Goal: Transaction & Acquisition: Purchase product/service

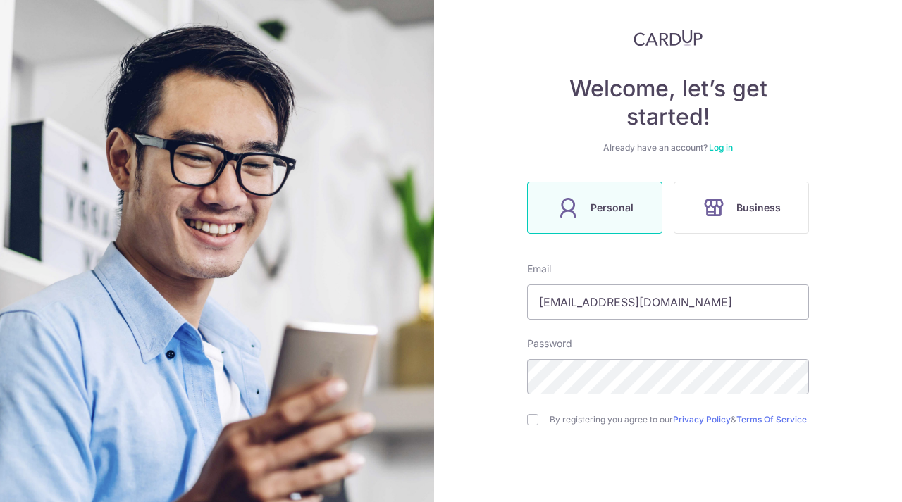
type input "[EMAIL_ADDRESS][DOMAIN_NAME]"
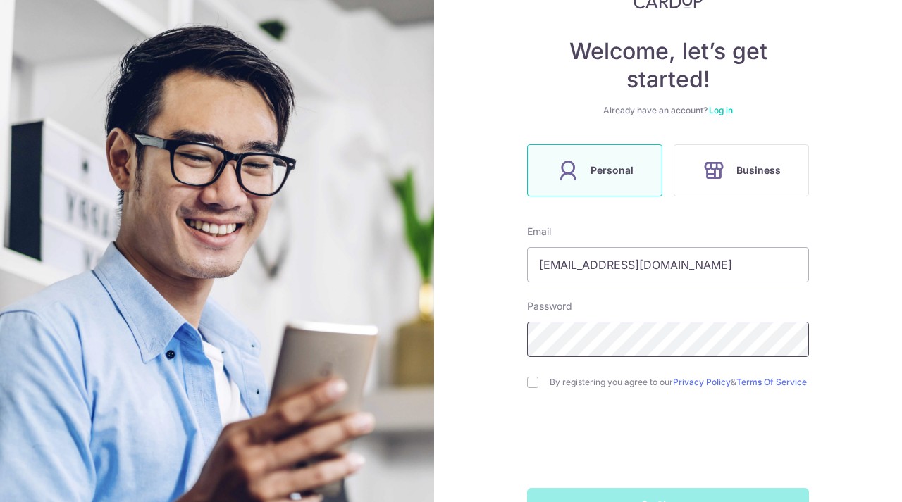
scroll to position [129, 0]
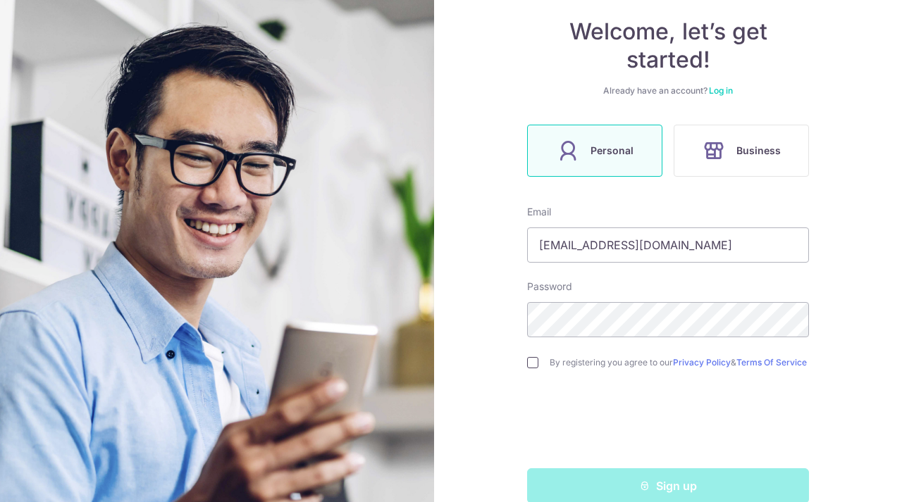
click at [537, 366] on input "checkbox" at bounding box center [532, 362] width 11 height 11
checkbox input "true"
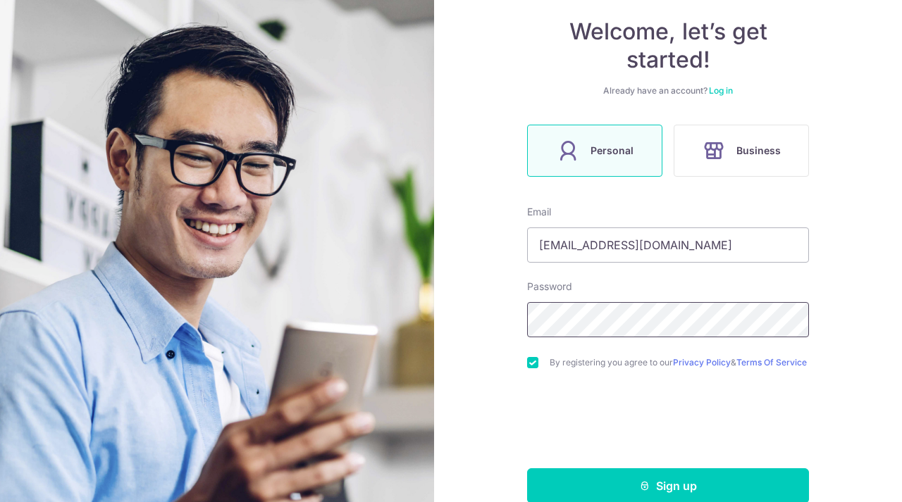
scroll to position [158, 0]
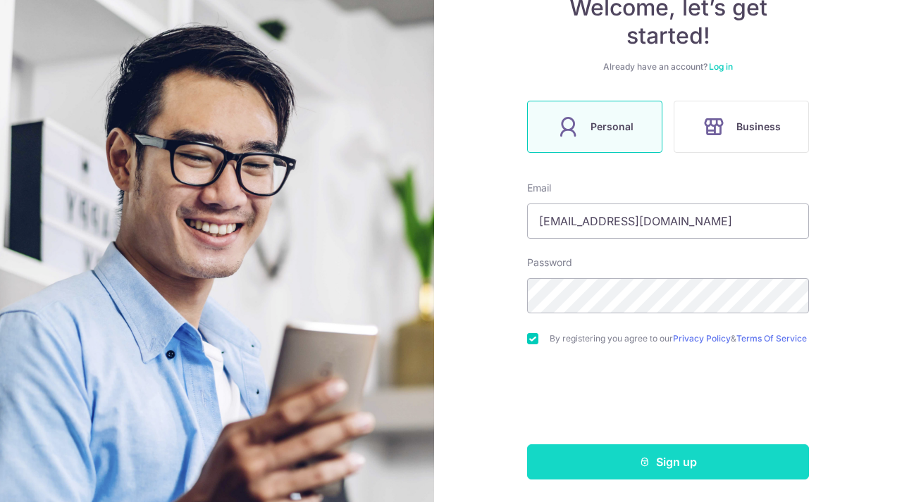
click at [672, 452] on button "Sign up" at bounding box center [668, 461] width 282 height 35
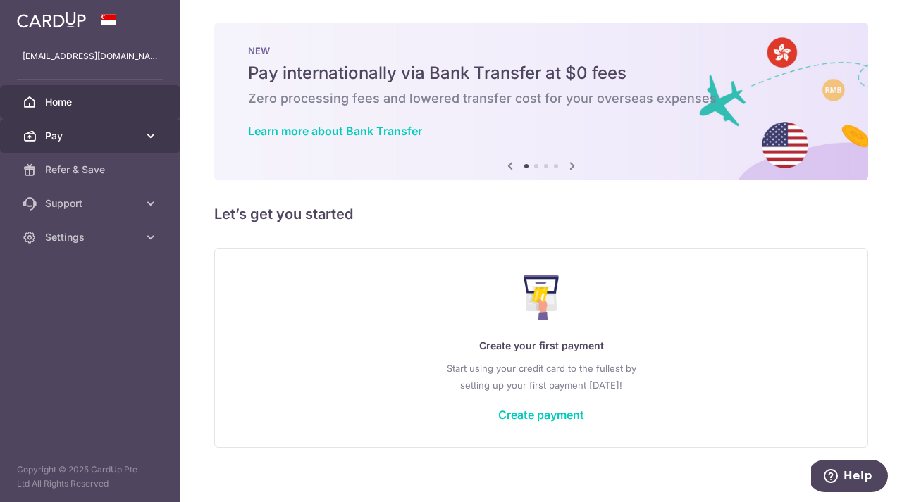
click at [144, 132] on icon at bounding box center [151, 136] width 14 height 14
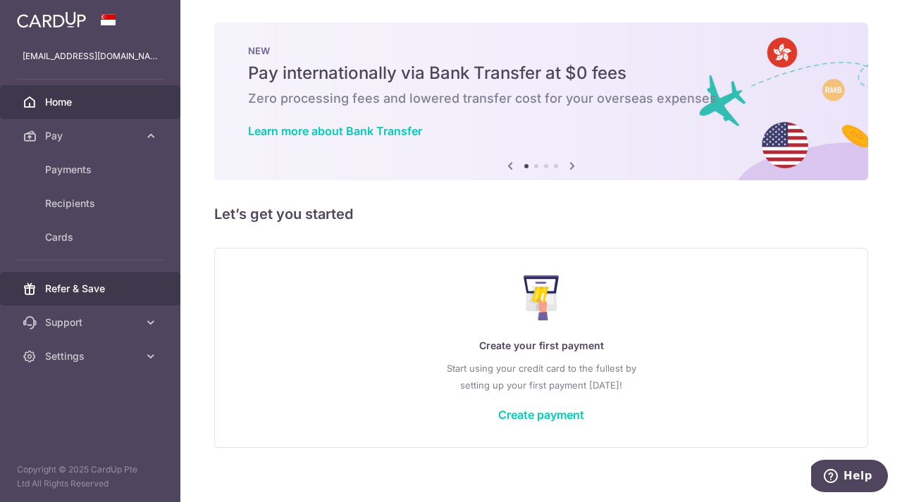
click at [121, 298] on link "Refer & Save" at bounding box center [90, 289] width 180 height 34
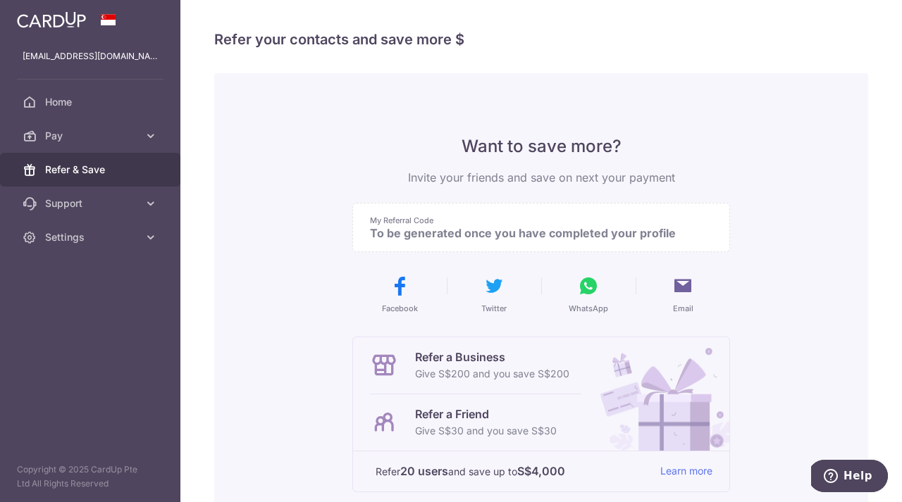
click at [495, 225] on p "My Referral Code" at bounding box center [535, 220] width 331 height 11
click at [87, 244] on link "Settings" at bounding box center [90, 237] width 180 height 34
click at [108, 275] on span "Account" at bounding box center [91, 271] width 93 height 14
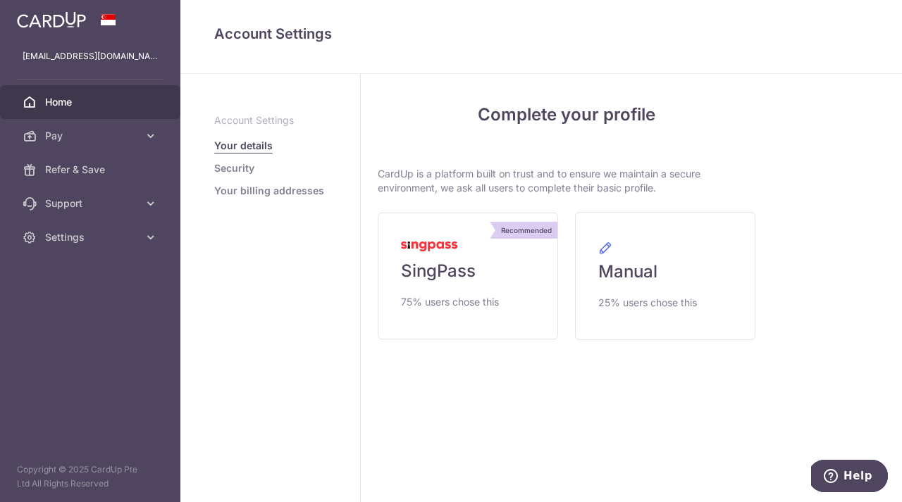
click at [73, 104] on span "Home" at bounding box center [91, 102] width 93 height 14
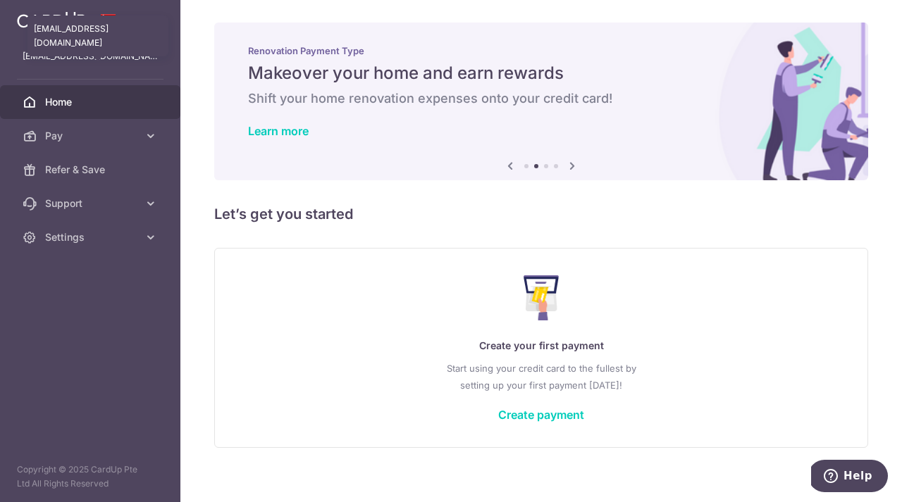
click at [71, 59] on p "[EMAIL_ADDRESS][DOMAIN_NAME]" at bounding box center [90, 56] width 135 height 14
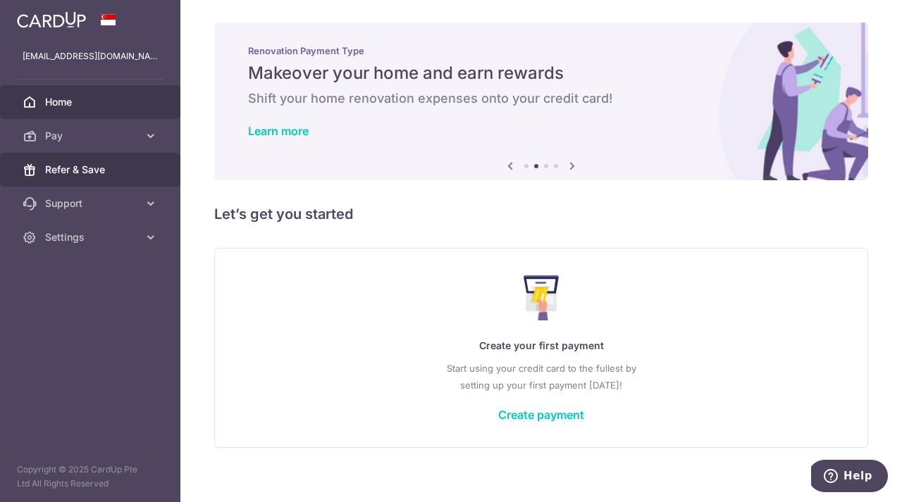
click at [134, 168] on span "Refer & Save" at bounding box center [91, 170] width 93 height 14
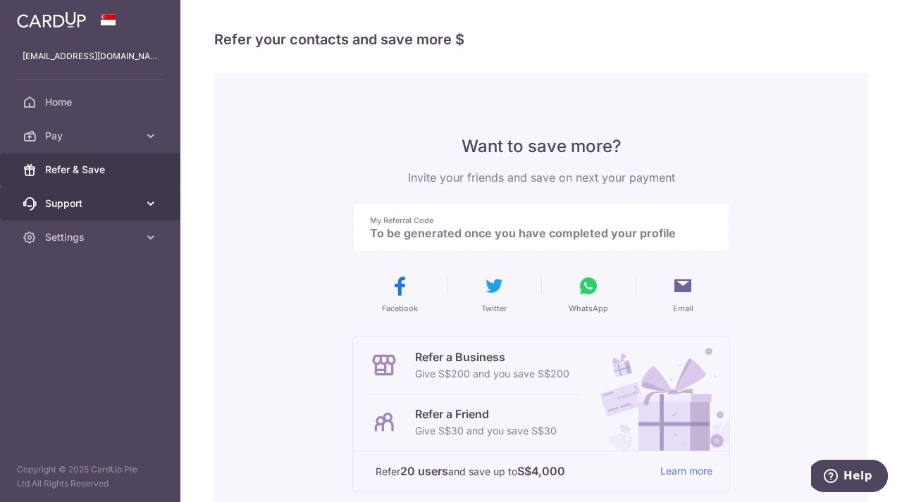
click at [136, 213] on link "Support" at bounding box center [90, 204] width 180 height 34
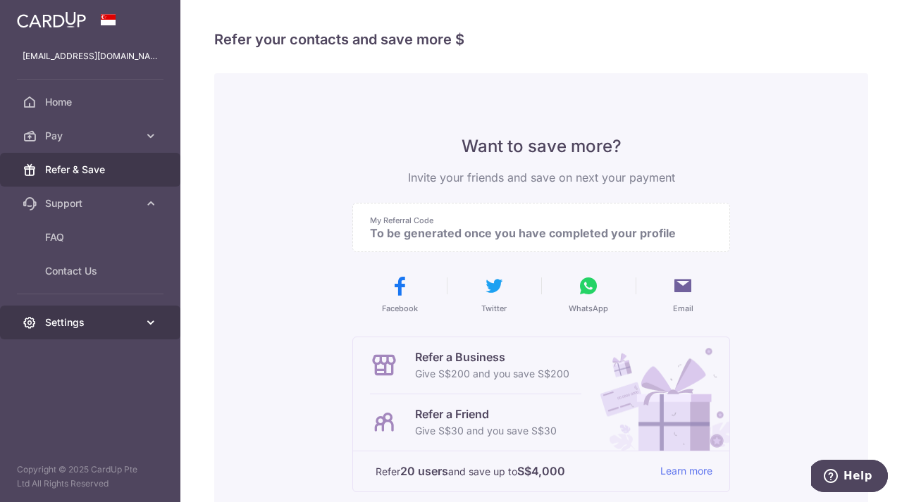
click at [130, 316] on span "Settings" at bounding box center [91, 323] width 93 height 14
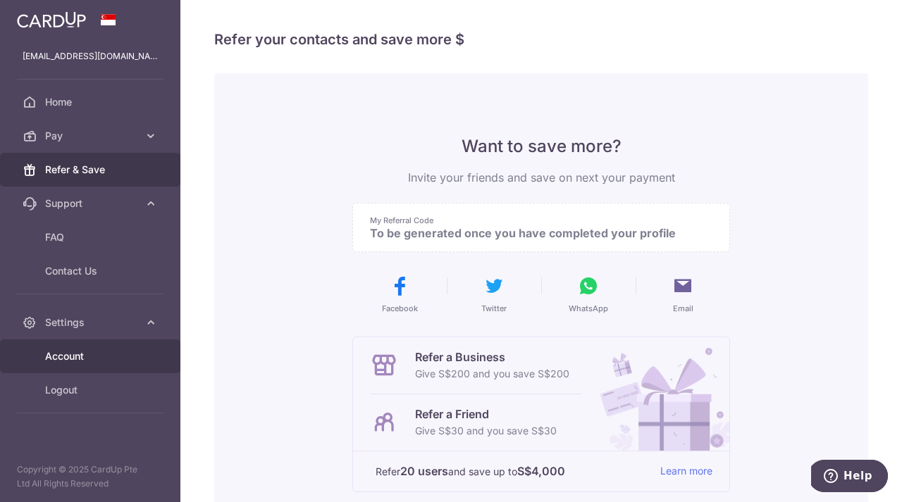
click at [70, 344] on link "Account" at bounding box center [90, 356] width 180 height 34
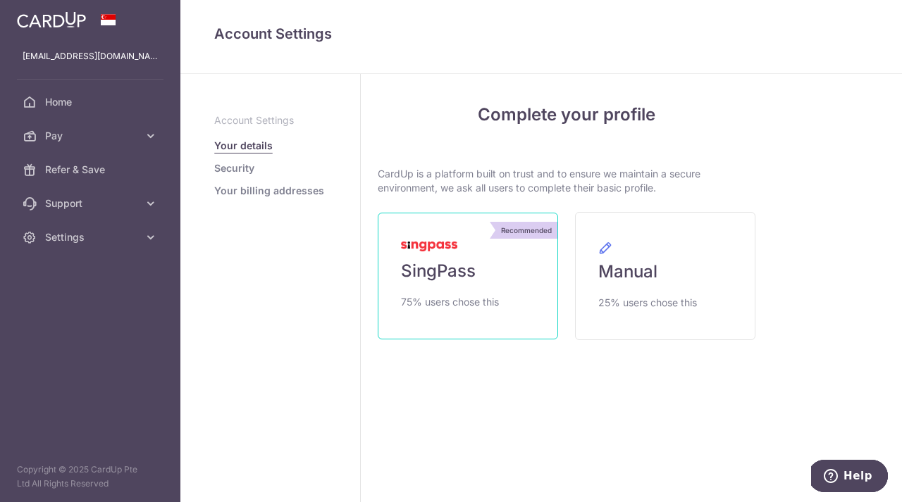
click at [468, 312] on link "Recommended SingPass 75% users chose this" at bounding box center [468, 276] width 180 height 127
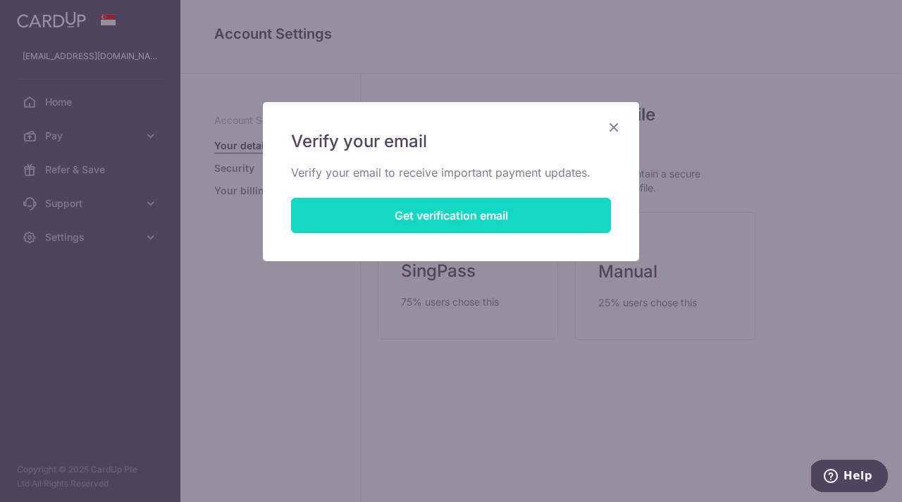
click at [504, 224] on button "Get verification email" at bounding box center [451, 215] width 320 height 35
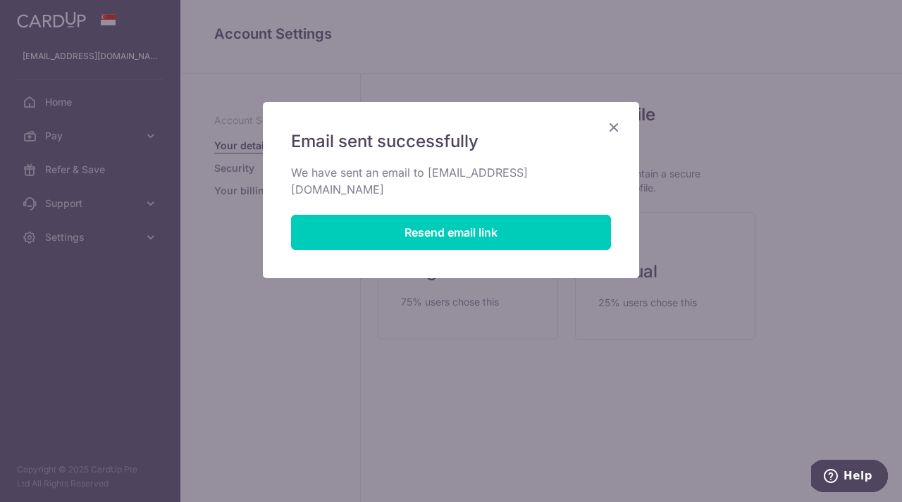
click at [625, 111] on div "Email sent successfully We have sent an email to koo.junyuan@yahoo.com.sg Resen…" at bounding box center [451, 190] width 376 height 176
click at [616, 124] on icon "Close" at bounding box center [613, 127] width 17 height 18
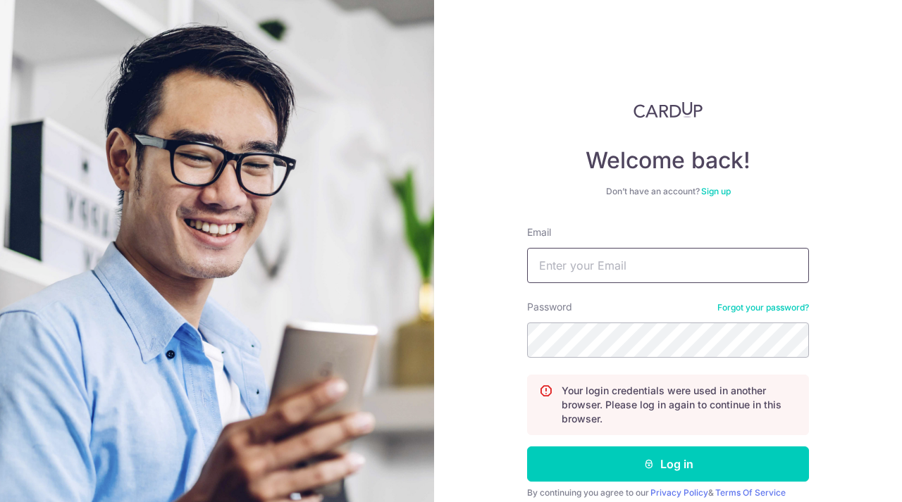
click at [699, 248] on input "Email" at bounding box center [668, 265] width 282 height 35
click at [882, 275] on div "Welcome back! Don’t have an account? Sign up Email Password Forgot your passwor…" at bounding box center [668, 251] width 468 height 502
click at [761, 268] on input "Email" at bounding box center [668, 265] width 282 height 35
type input "[EMAIL_ADDRESS][DOMAIN_NAME]"
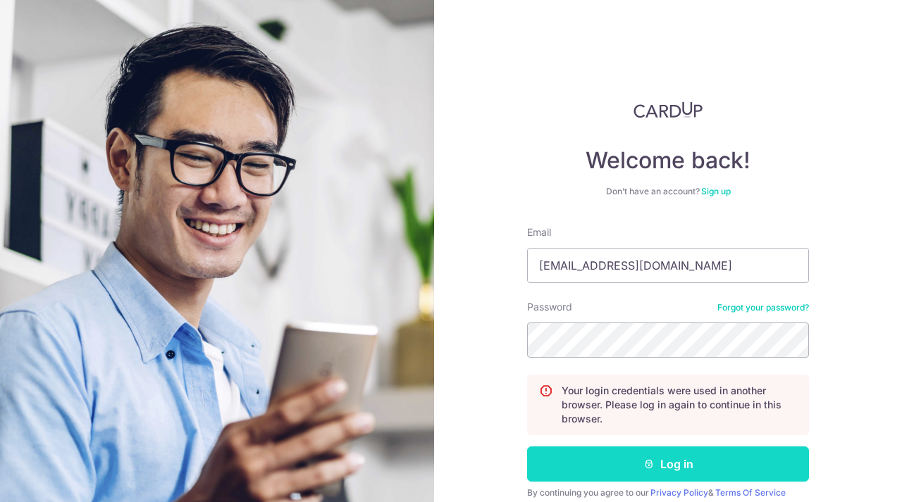
click at [665, 473] on button "Log in" at bounding box center [668, 464] width 282 height 35
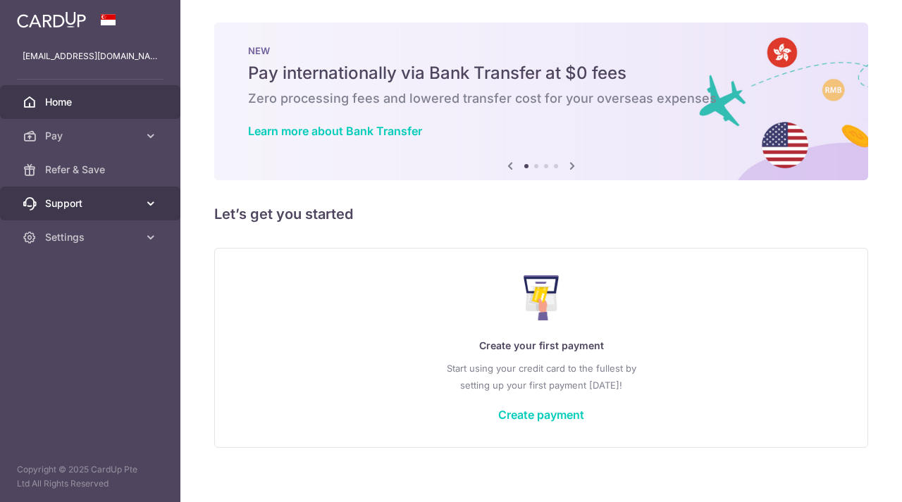
click at [132, 207] on span "Support" at bounding box center [91, 204] width 93 height 14
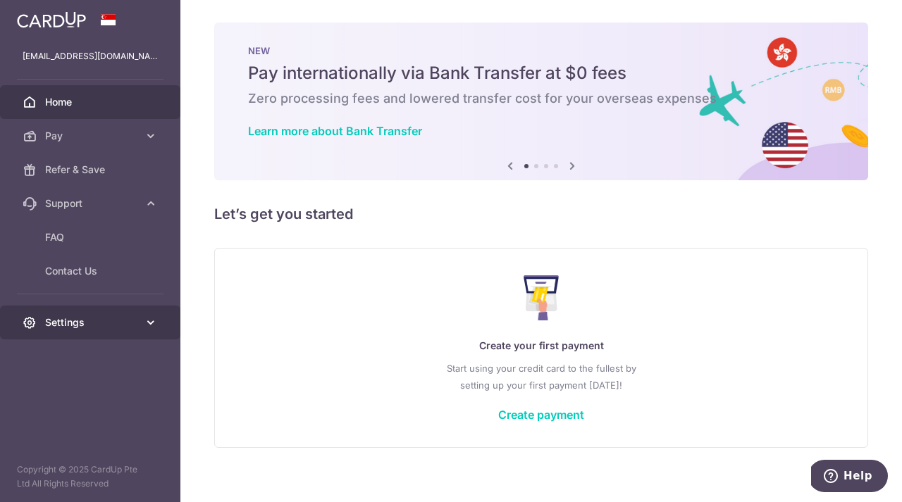
click at [123, 316] on span "Settings" at bounding box center [91, 323] width 93 height 14
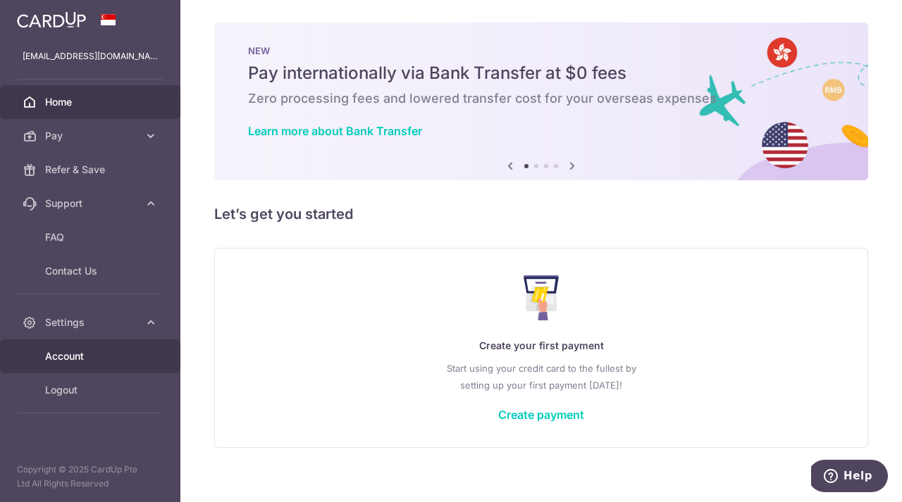
click at [104, 355] on span "Account" at bounding box center [91, 356] width 93 height 14
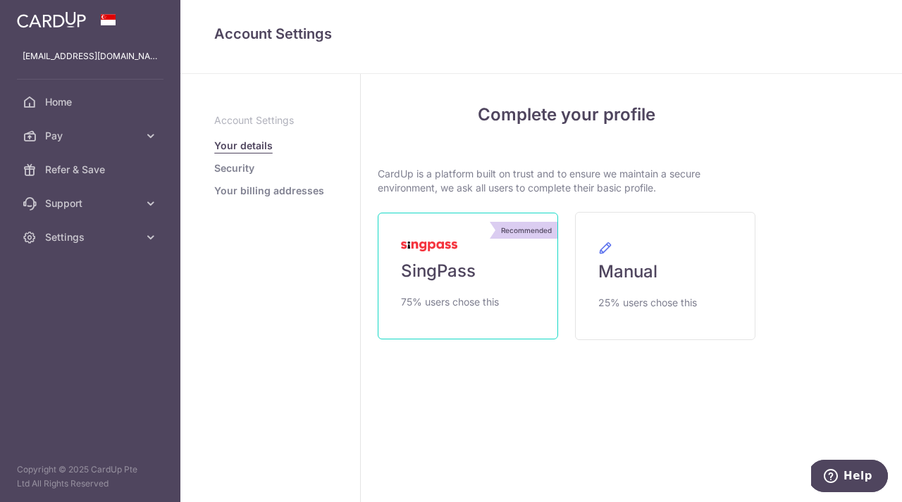
click at [459, 274] on span "SingPass" at bounding box center [438, 271] width 75 height 23
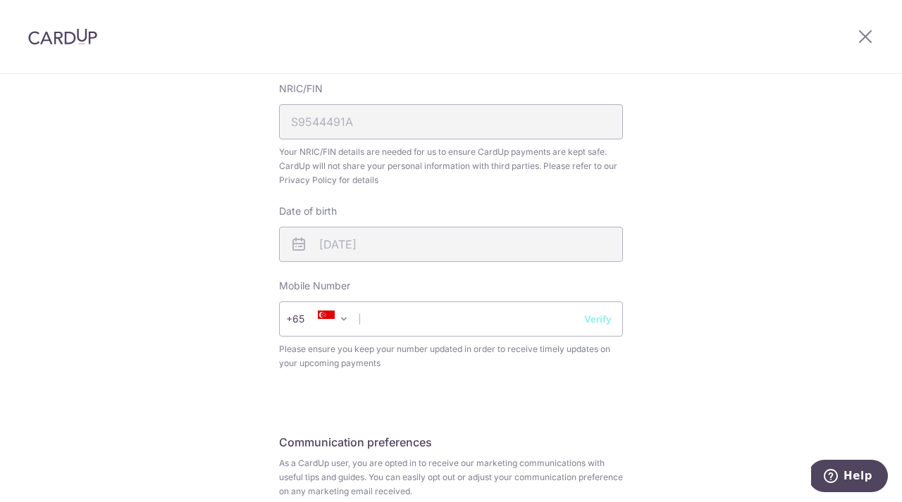
scroll to position [416, 0]
click at [466, 320] on input "text" at bounding box center [451, 318] width 344 height 35
type input "96505113"
click at [597, 323] on button "Verify" at bounding box center [597, 318] width 27 height 14
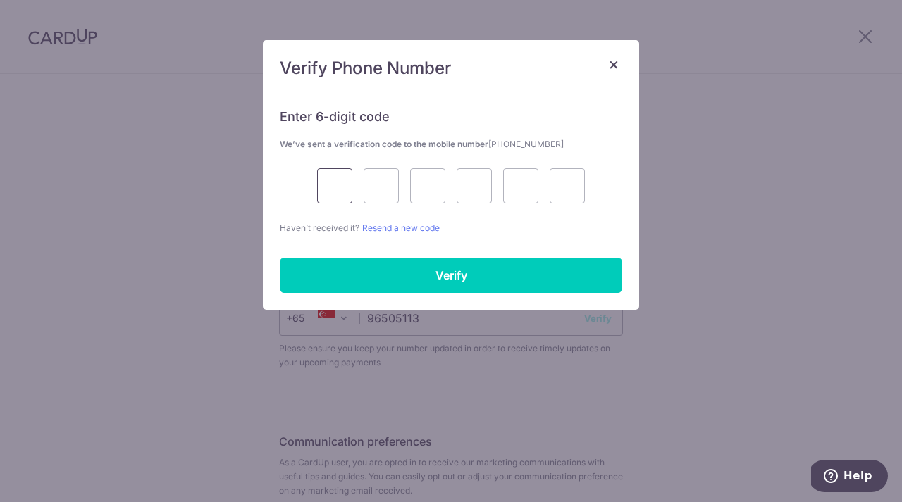
click at [343, 193] on input "text" at bounding box center [334, 185] width 35 height 35
type input "7"
type input "9"
type input "7"
type input "5"
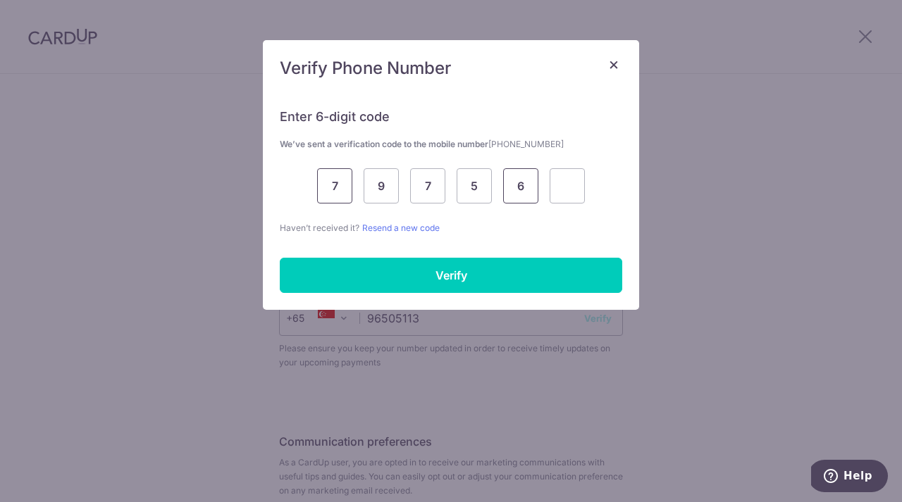
type input "6"
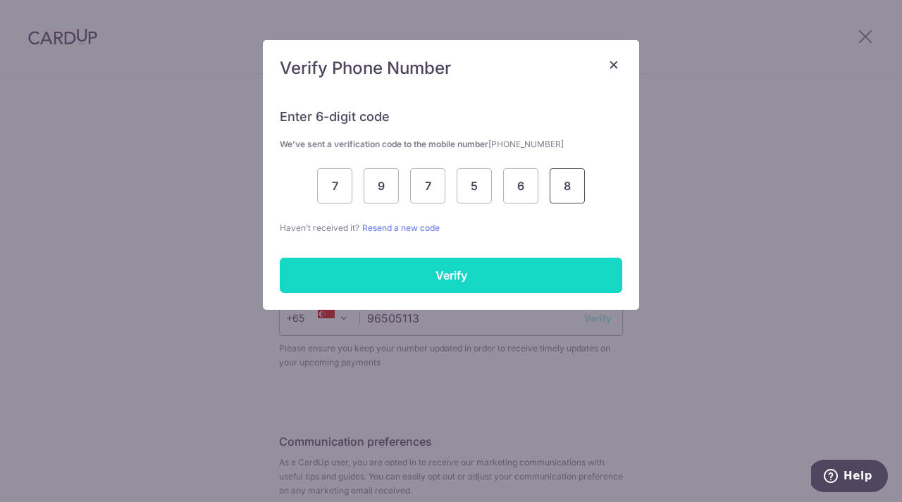
type input "8"
click at [468, 289] on input "Verify" at bounding box center [451, 275] width 342 height 35
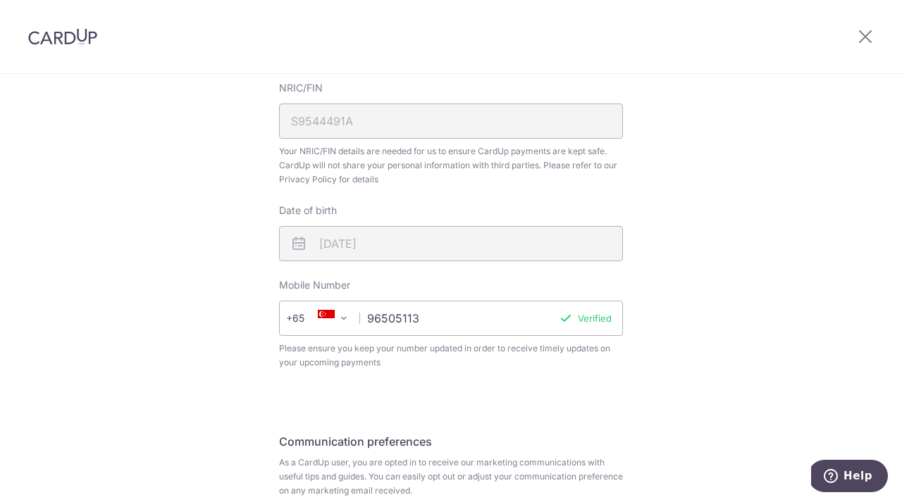
scroll to position [541, 0]
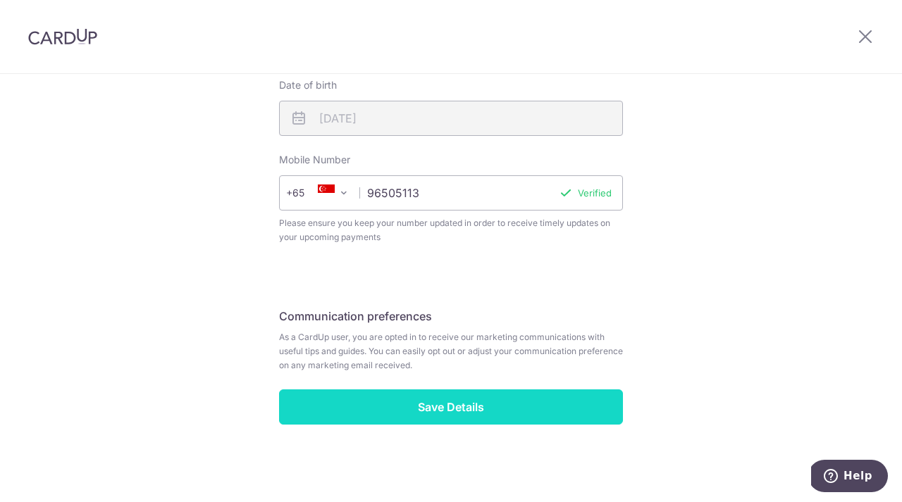
click at [475, 416] on input "Save Details" at bounding box center [451, 406] width 344 height 35
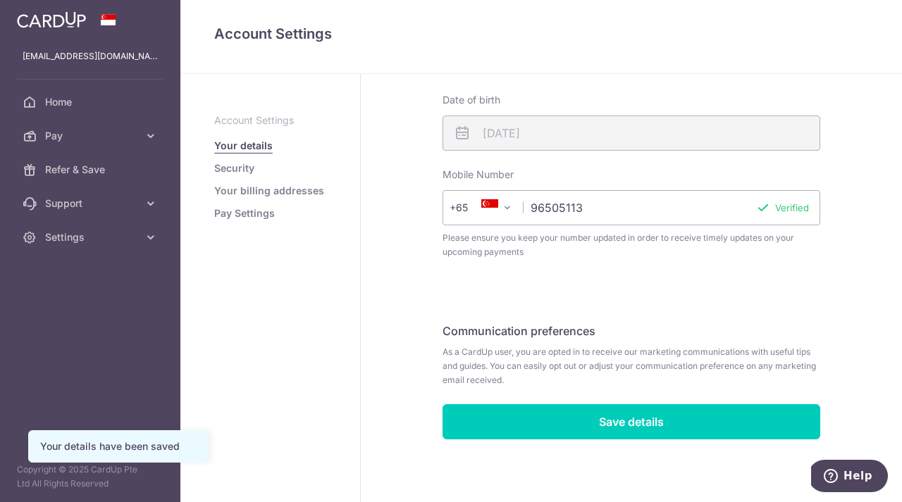
scroll to position [401, 0]
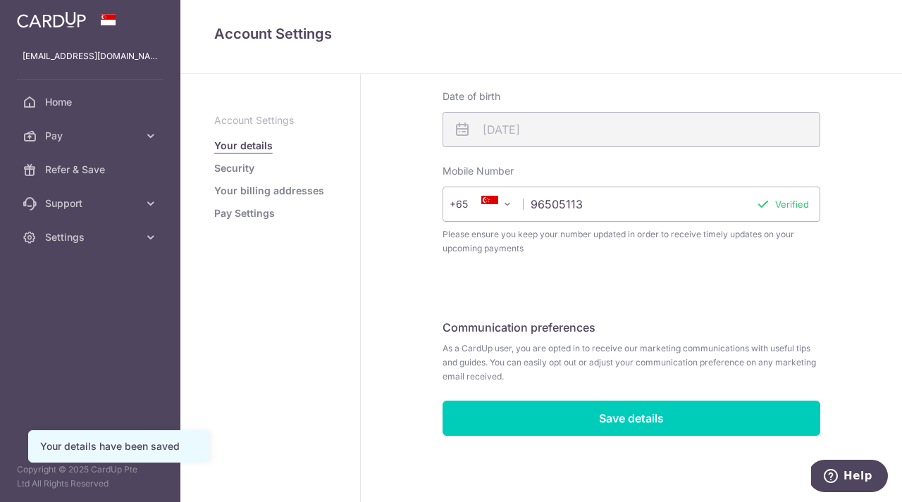
click at [247, 177] on ul "Account Settings Your details Security Your billing addresses Pay Settings" at bounding box center [270, 166] width 112 height 107
click at [244, 165] on link "Security" at bounding box center [234, 168] width 40 height 14
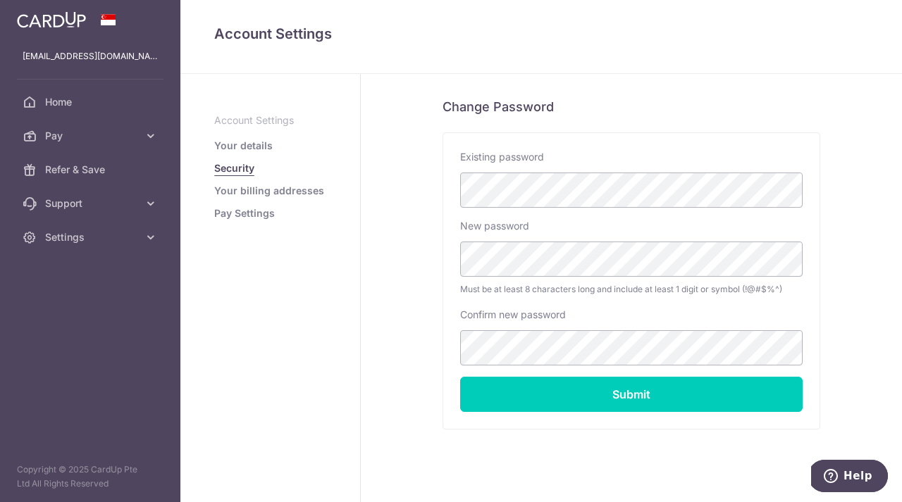
scroll to position [293, 0]
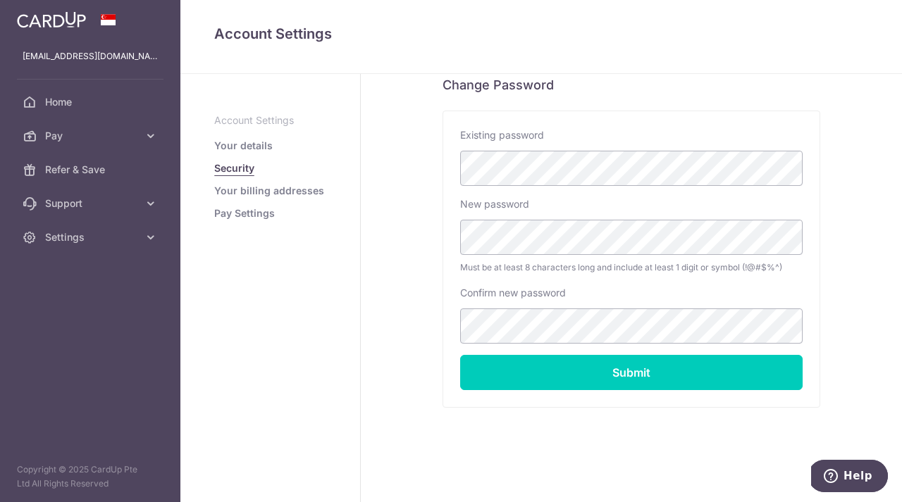
click at [249, 193] on link "Your billing addresses" at bounding box center [269, 191] width 110 height 14
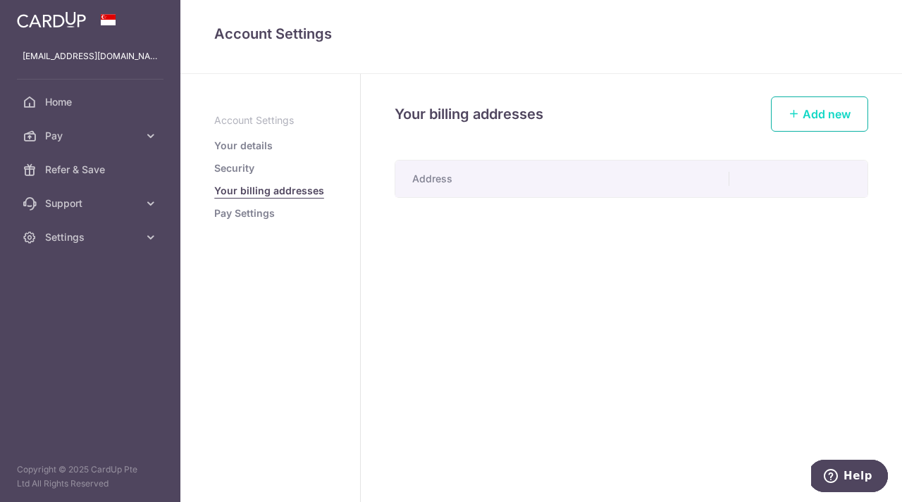
click at [805, 127] on link "Add new" at bounding box center [819, 113] width 97 height 35
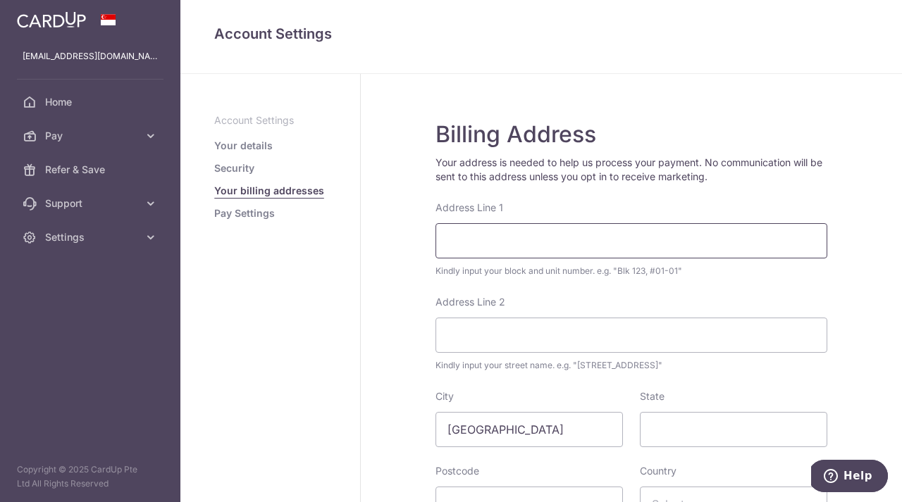
click at [582, 255] on input "Address Line 1" at bounding box center [631, 240] width 392 height 35
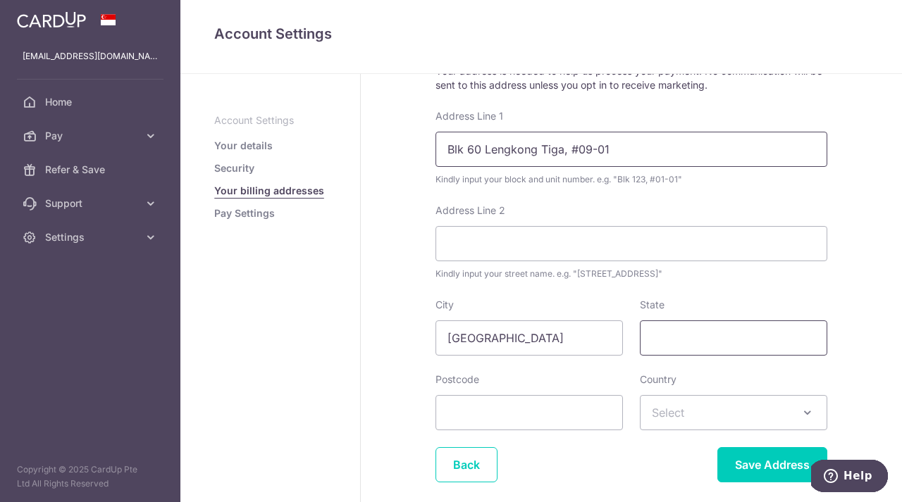
type input "Blk 60 Lengkong Tiga, #09-01"
click at [699, 343] on input "State" at bounding box center [733, 337] width 187 height 35
click at [562, 416] on input "Postcode" at bounding box center [528, 412] width 187 height 35
type input "417454"
click at [768, 416] on span "Select" at bounding box center [733, 413] width 186 height 34
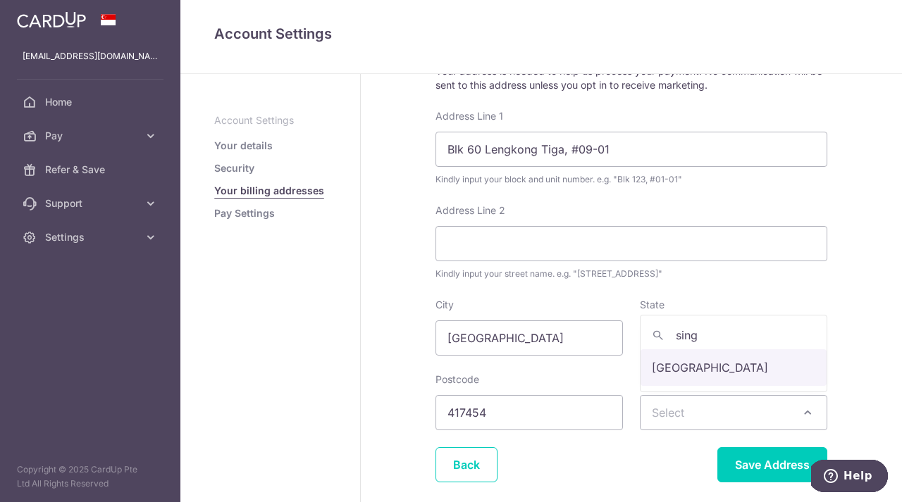
type input "singa"
select select "199"
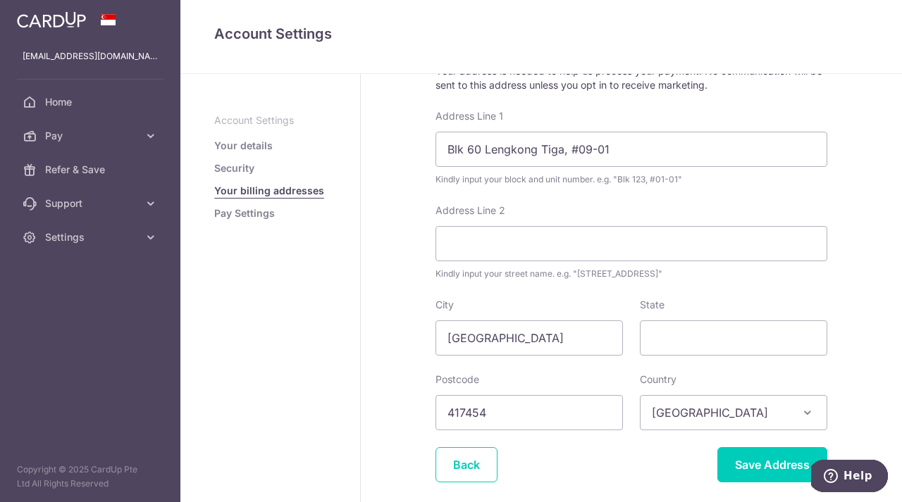
scroll to position [155, 0]
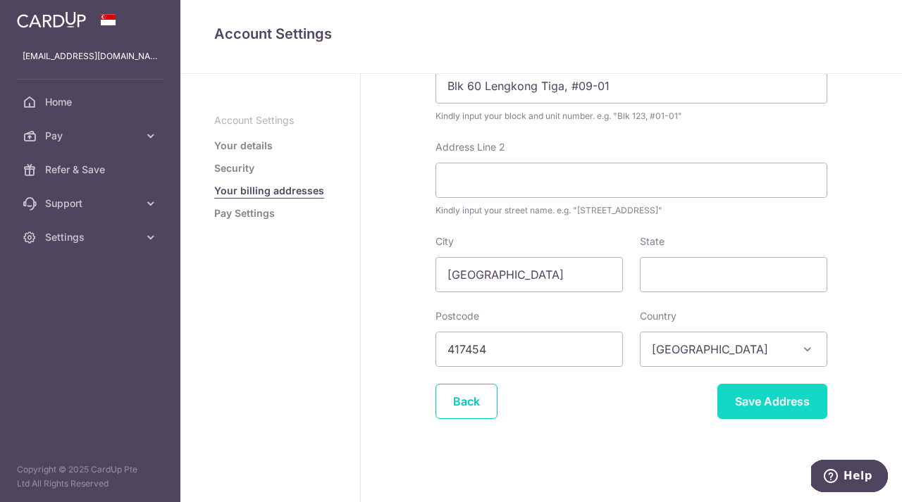
click at [754, 406] on input "Save Address" at bounding box center [772, 401] width 110 height 35
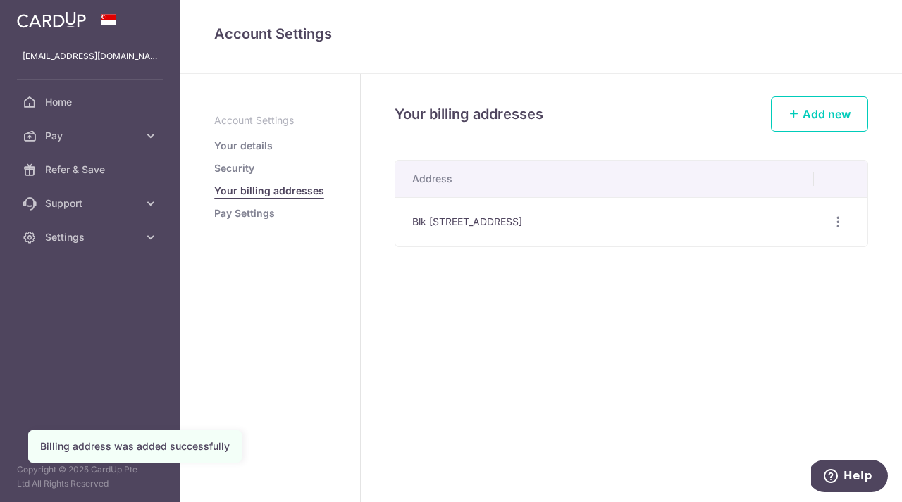
click at [251, 215] on link "Pay Settings" at bounding box center [244, 213] width 61 height 14
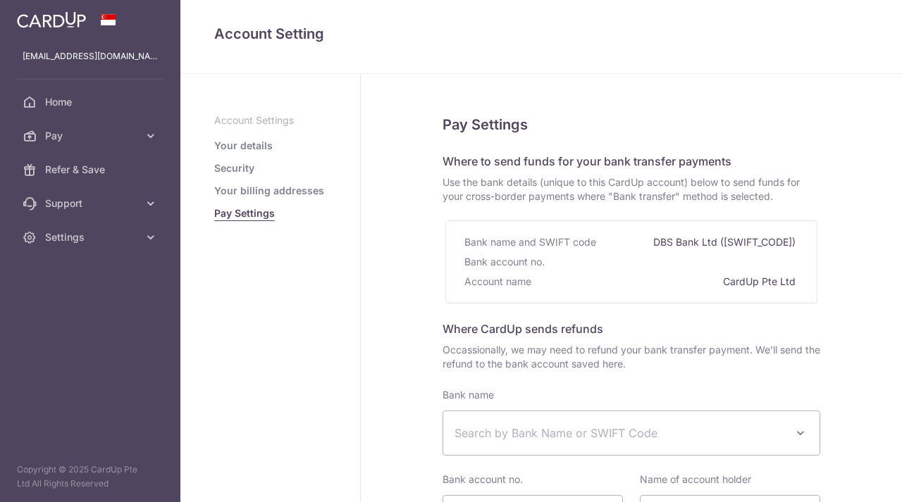
select select
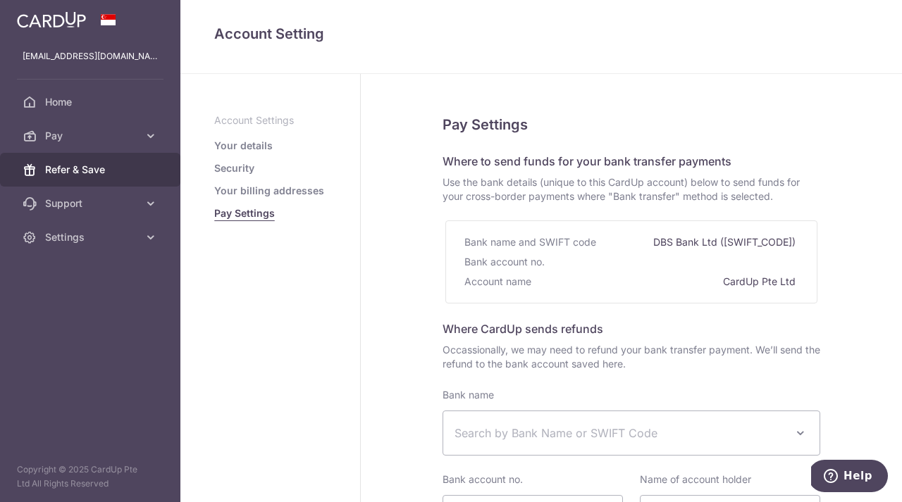
click at [121, 165] on span "Refer & Save" at bounding box center [91, 170] width 93 height 14
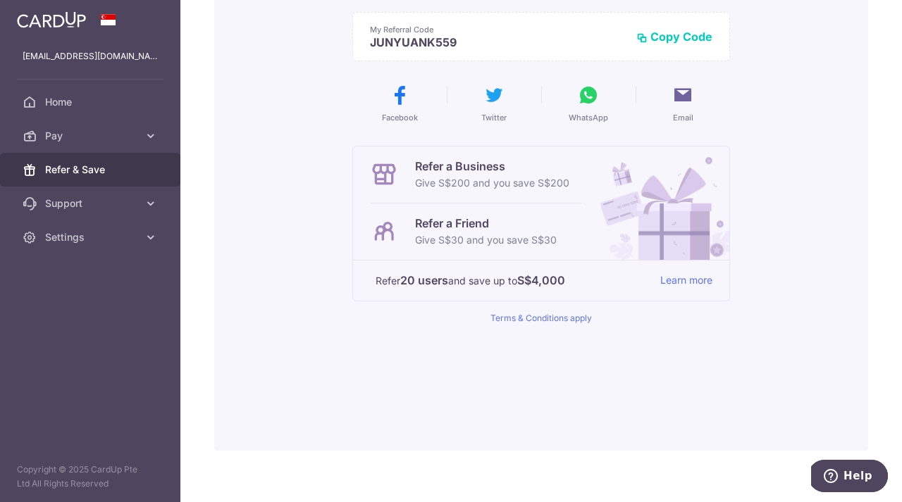
scroll to position [192, 0]
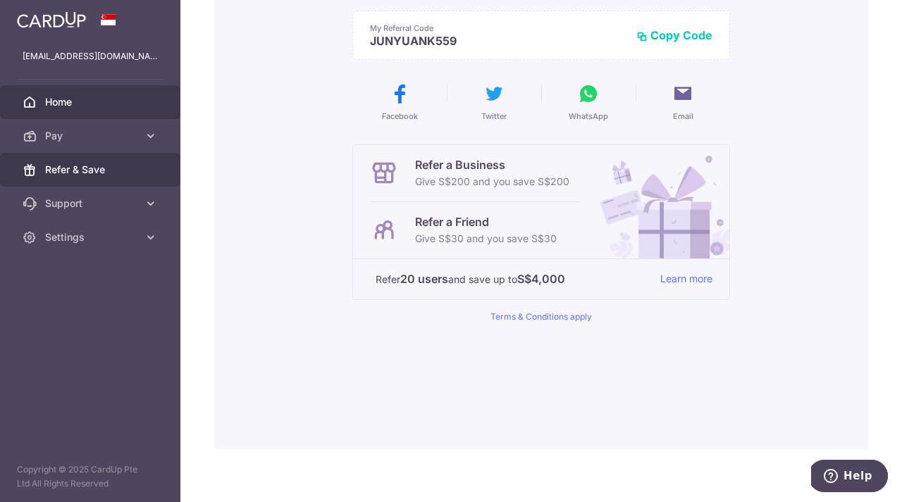
click at [112, 101] on span "Home" at bounding box center [91, 102] width 93 height 14
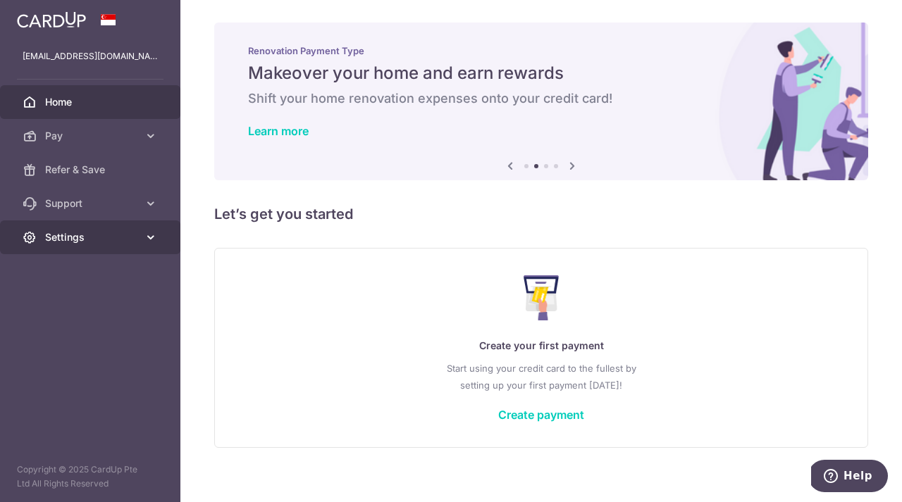
click at [97, 245] on link "Settings" at bounding box center [90, 237] width 180 height 34
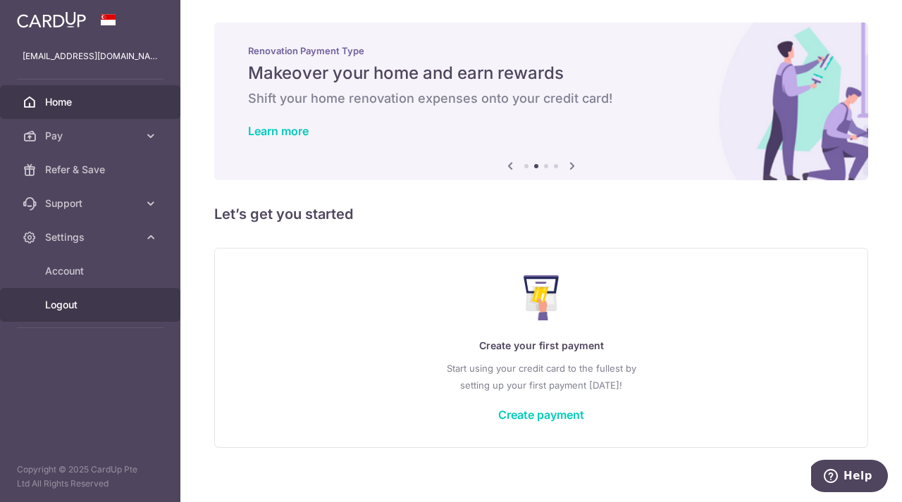
click at [95, 315] on link "Logout" at bounding box center [90, 305] width 180 height 34
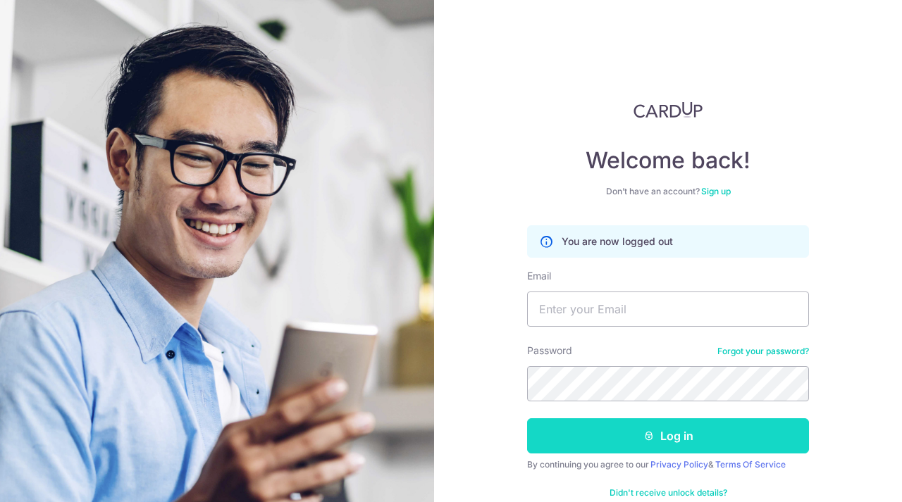
scroll to position [30, 0]
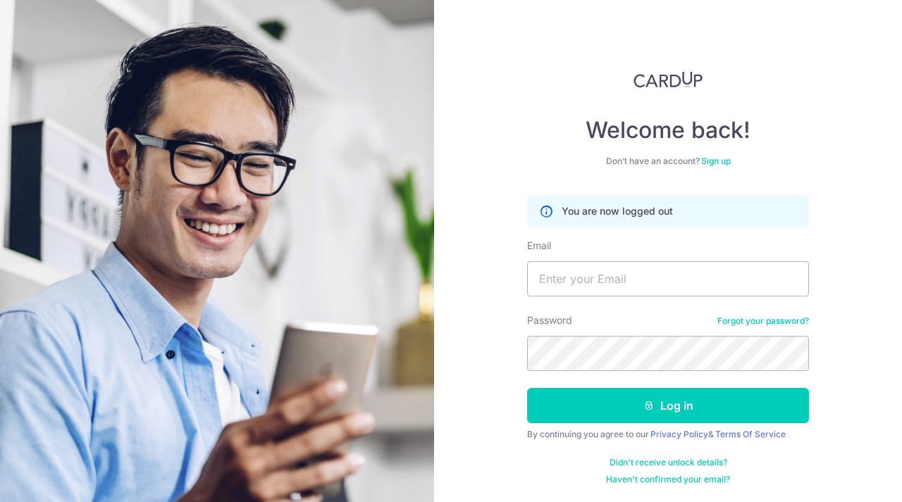
click at [718, 164] on link "Sign up" at bounding box center [716, 161] width 30 height 11
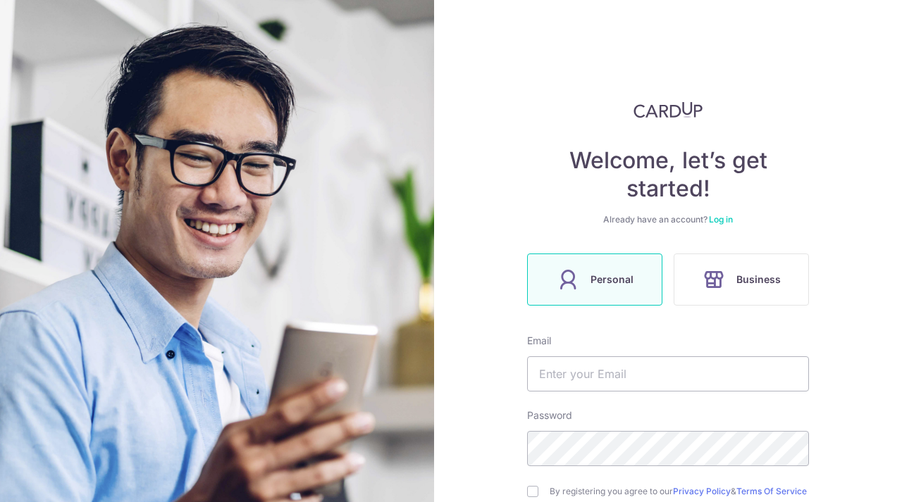
click at [722, 213] on div "Welcome, let’s get started! Already have an account? Log in Personal Business E…" at bounding box center [668, 366] width 282 height 531
click at [711, 220] on link "Log in" at bounding box center [721, 219] width 24 height 11
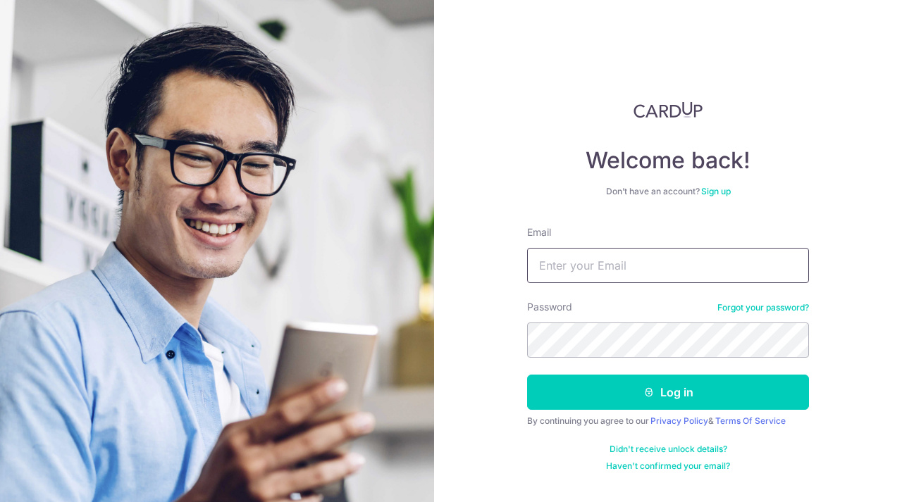
click at [648, 280] on input "Email" at bounding box center [668, 265] width 282 height 35
type input "[EMAIL_ADDRESS][DOMAIN_NAME]"
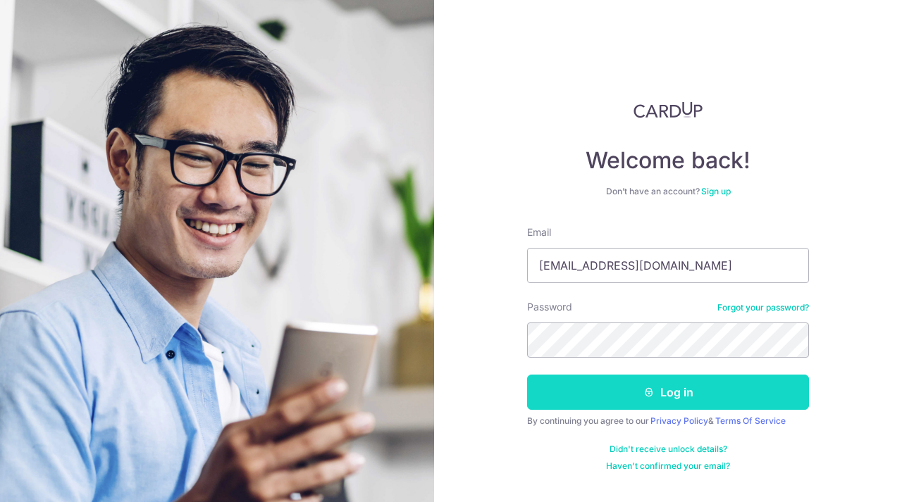
click at [699, 394] on button "Log in" at bounding box center [668, 392] width 282 height 35
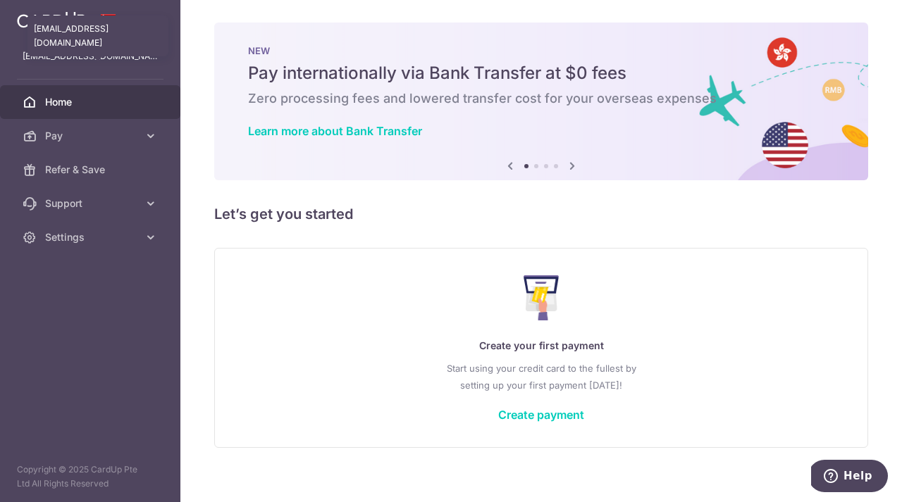
click at [136, 54] on p "koo.junyuan@yahoo.com.sg" at bounding box center [90, 56] width 135 height 14
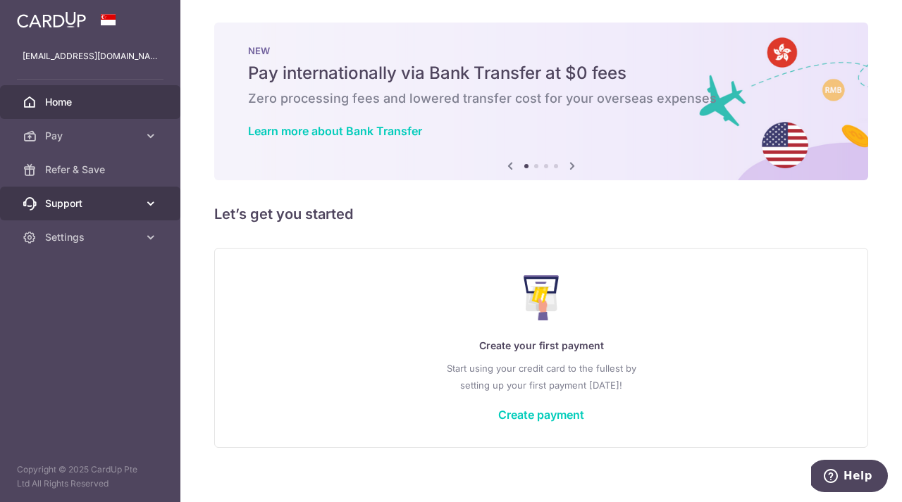
click at [144, 212] on link "Support" at bounding box center [90, 204] width 180 height 34
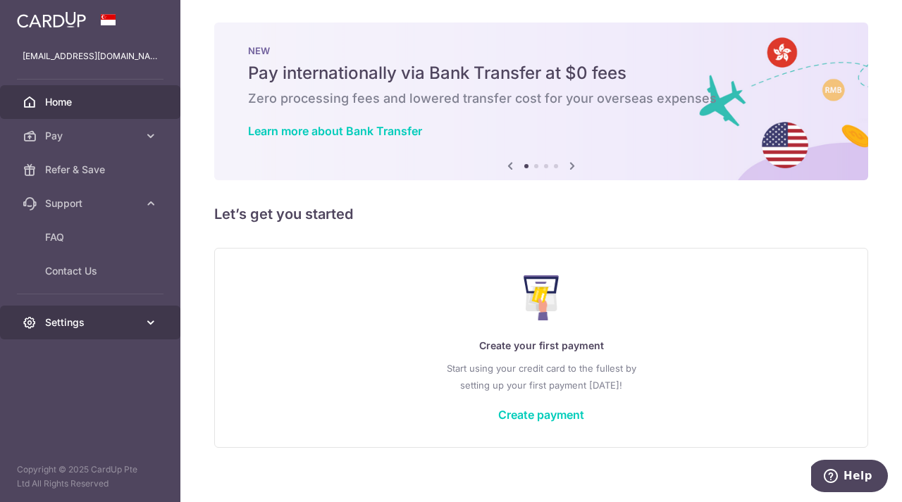
click at [135, 310] on link "Settings" at bounding box center [90, 323] width 180 height 34
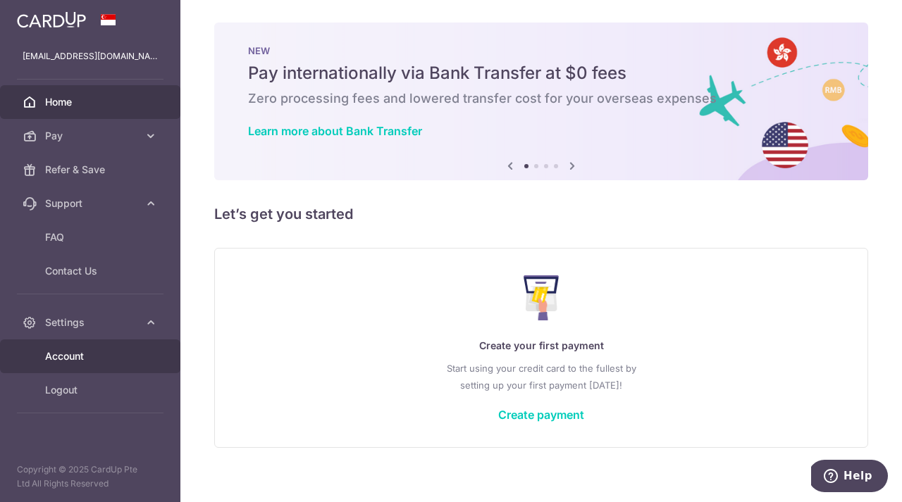
click at [126, 358] on span "Account" at bounding box center [91, 356] width 93 height 14
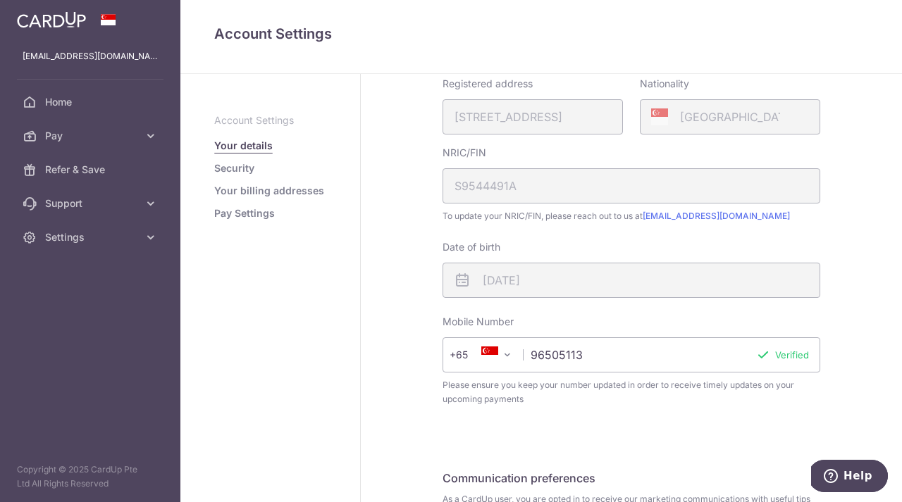
scroll to position [401, 0]
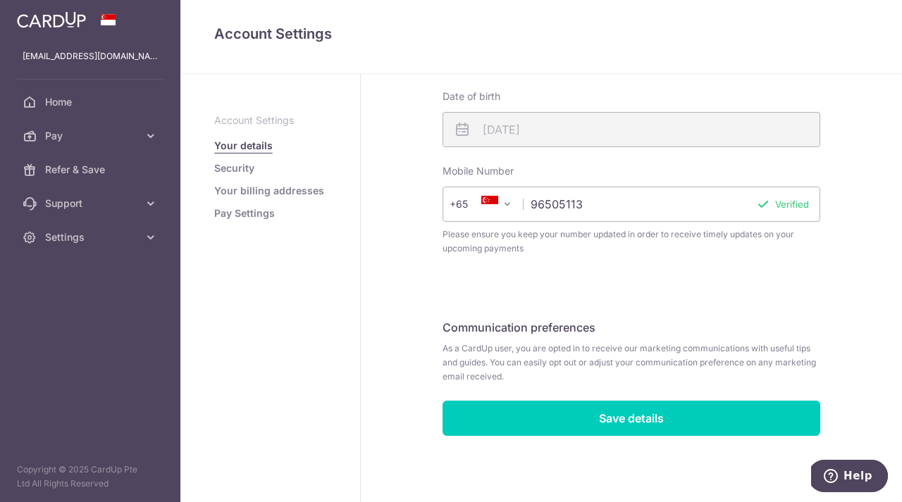
click at [292, 187] on link "Your billing addresses" at bounding box center [269, 191] width 110 height 14
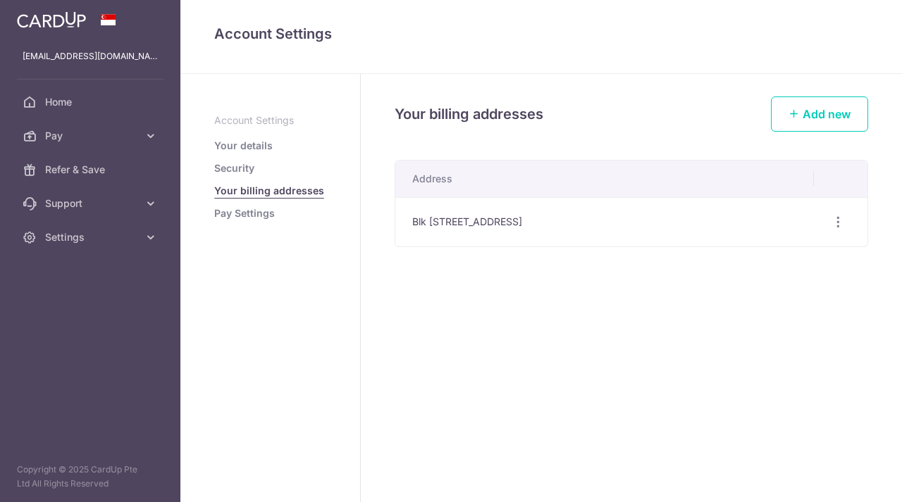
click at [267, 198] on link "Your billing addresses" at bounding box center [269, 191] width 110 height 14
click at [263, 207] on link "Pay Settings" at bounding box center [244, 213] width 61 height 14
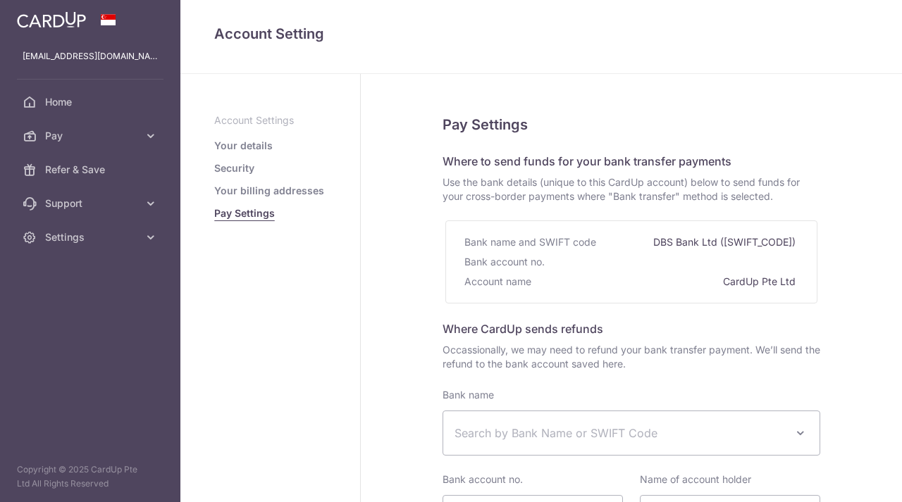
select select
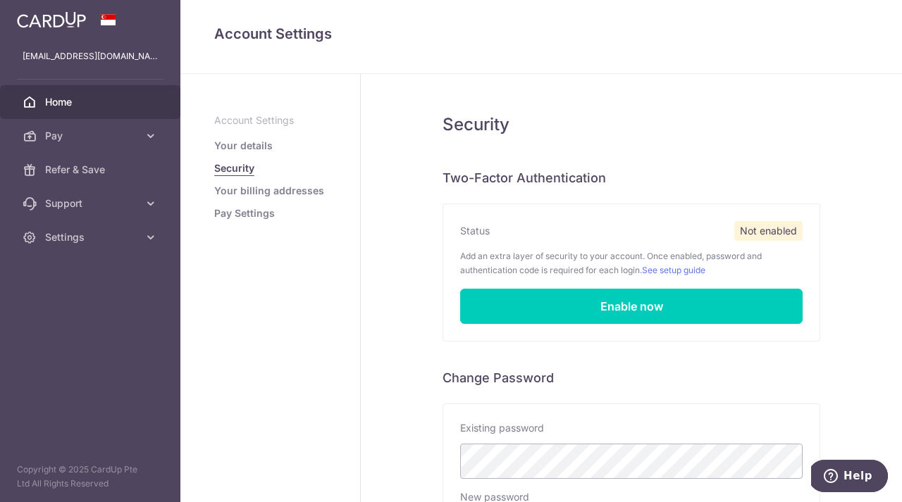
click at [127, 106] on span "Home" at bounding box center [91, 102] width 93 height 14
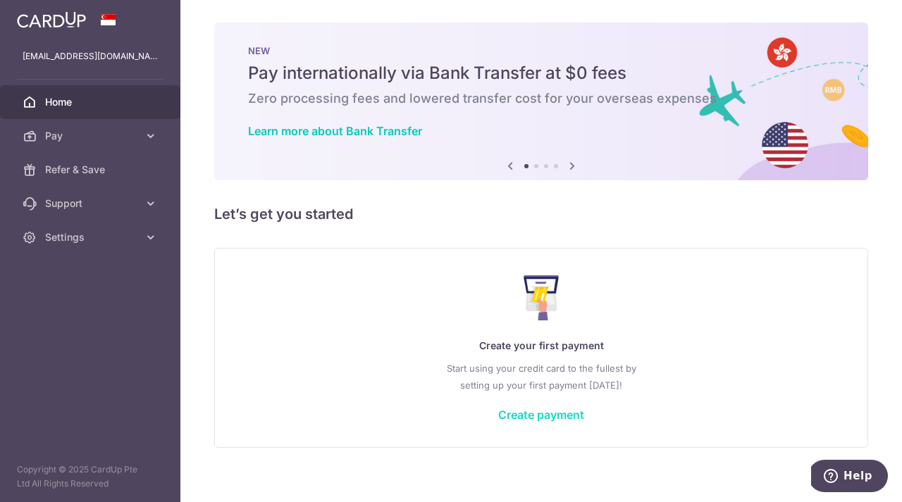
click at [561, 411] on link "Create payment" at bounding box center [541, 415] width 86 height 14
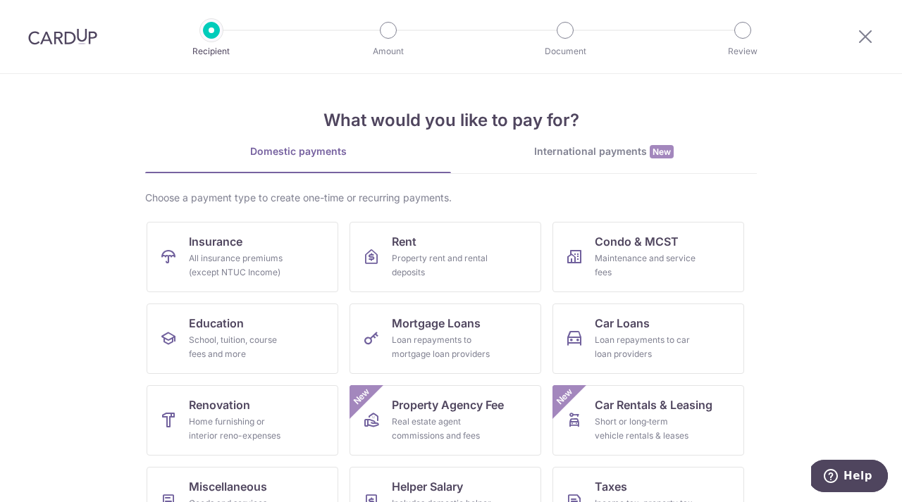
scroll to position [128, 0]
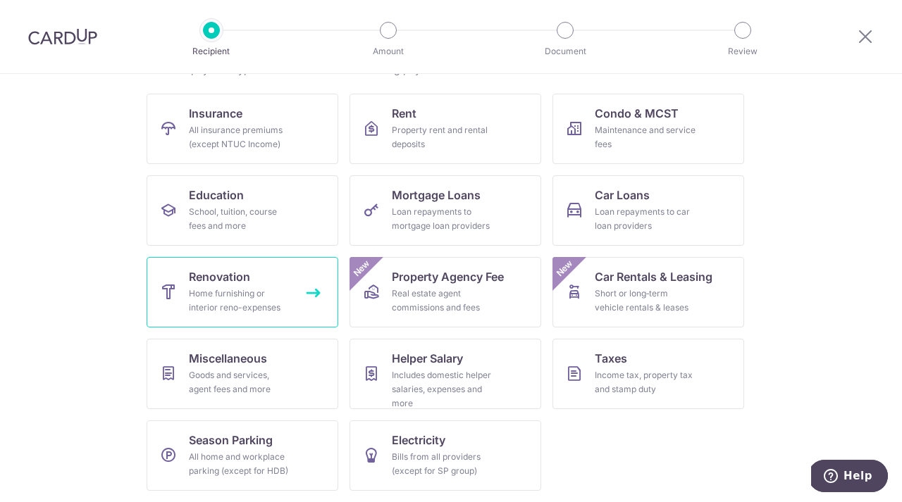
click at [254, 273] on link "Renovation Home furnishing or interior reno-expenses" at bounding box center [242, 292] width 192 height 70
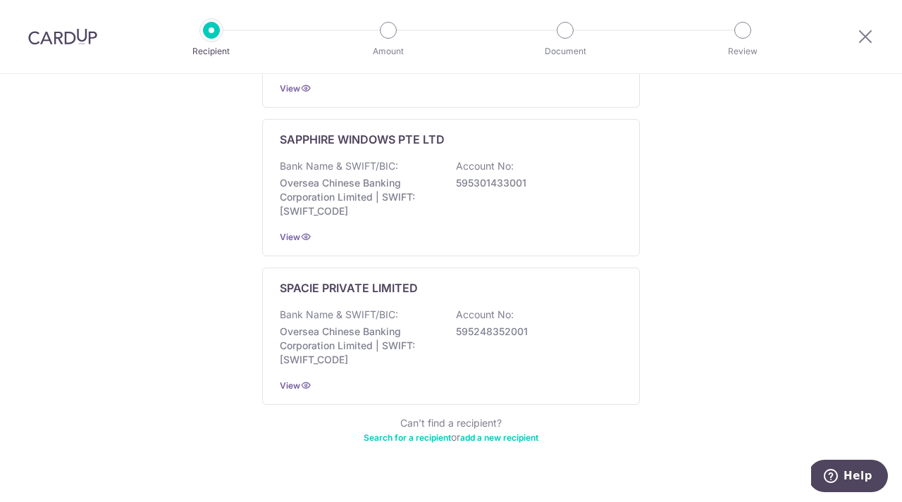
scroll to position [847, 0]
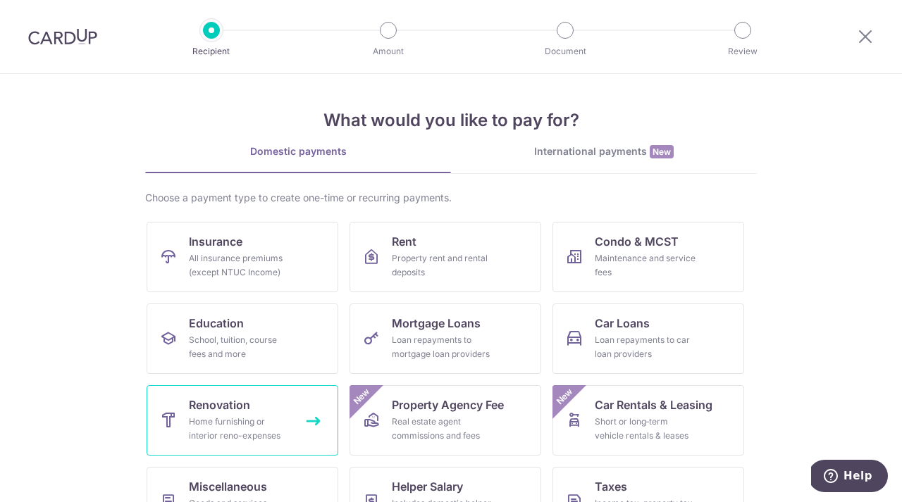
click at [268, 404] on link "Renovation Home furnishing or interior reno-expenses" at bounding box center [242, 420] width 192 height 70
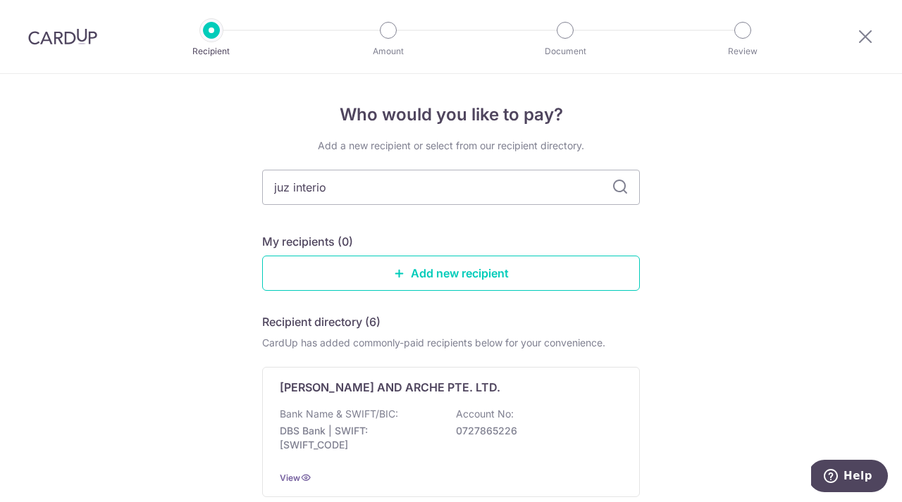
type input "juz interior"
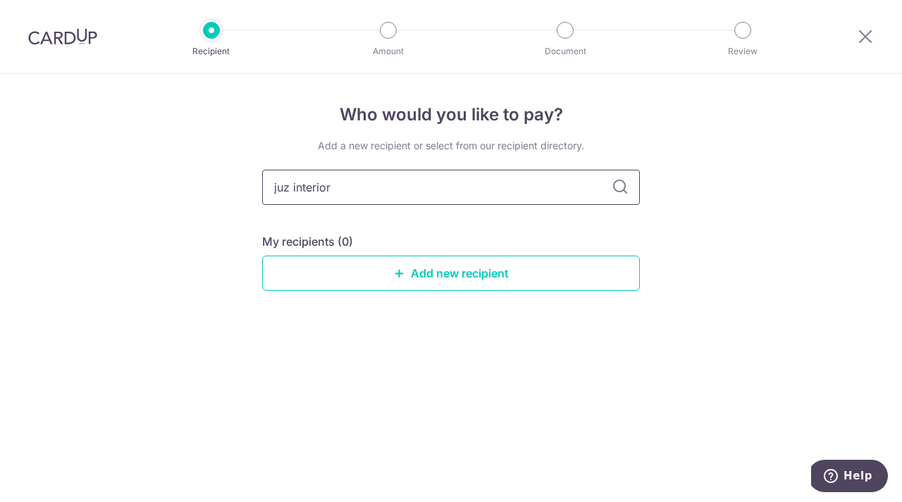
click at [497, 173] on input "juz interior" at bounding box center [451, 187] width 378 height 35
click at [867, 31] on icon at bounding box center [864, 36] width 17 height 18
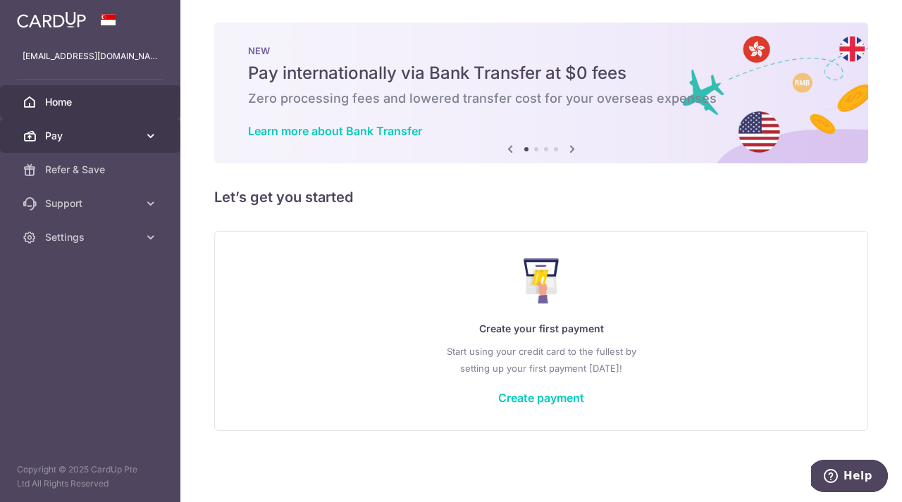
click at [83, 150] on link "Pay" at bounding box center [90, 136] width 180 height 34
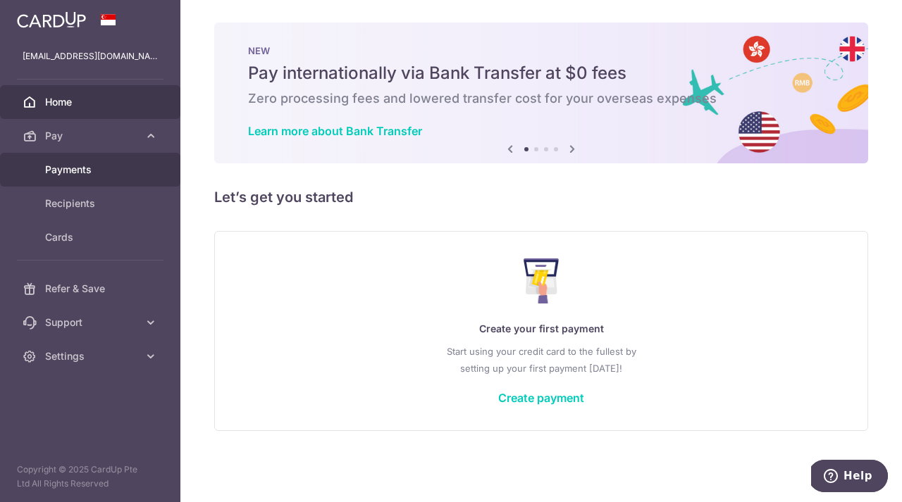
click at [99, 170] on span "Payments" at bounding box center [91, 170] width 93 height 14
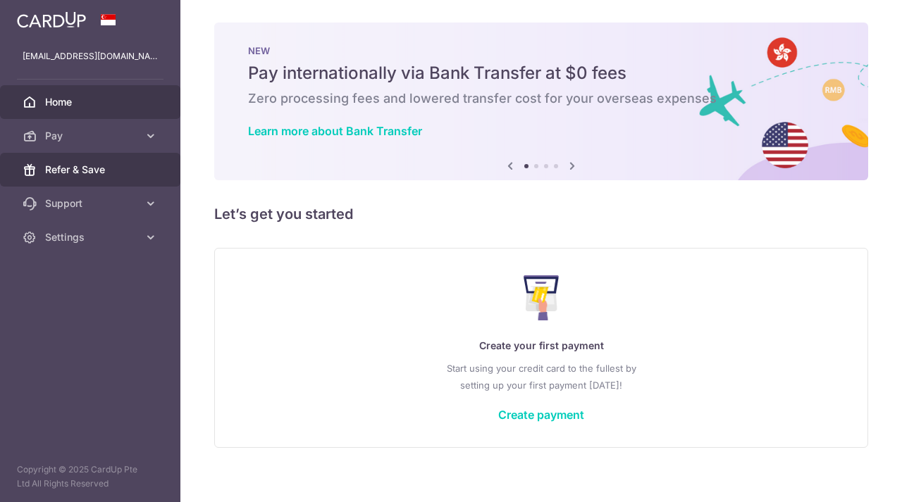
click at [87, 183] on link "Refer & Save" at bounding box center [90, 170] width 180 height 34
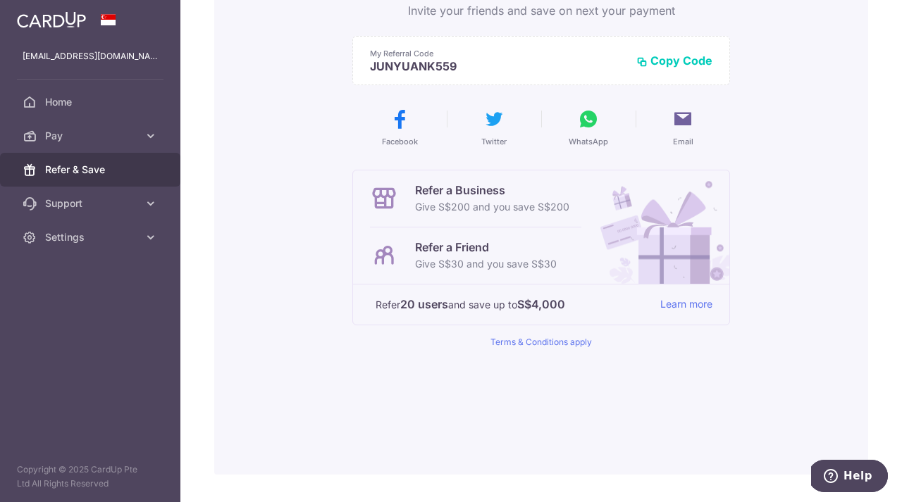
scroll to position [167, 0]
drag, startPoint x: 482, startPoint y: 270, endPoint x: 442, endPoint y: 249, distance: 44.7
click at [442, 249] on div "Refer a Friend Give S$30 and you save S$30" at bounding box center [486, 256] width 142 height 34
click at [442, 249] on p "Refer a Friend" at bounding box center [486, 247] width 142 height 17
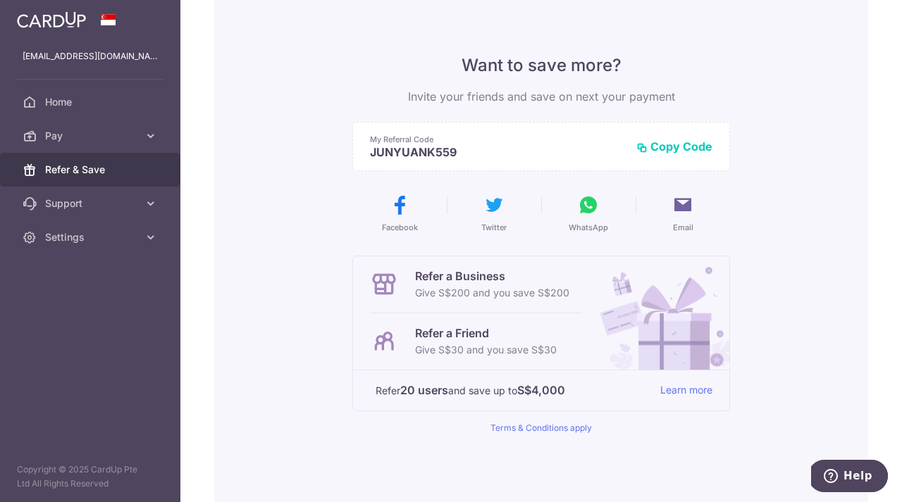
scroll to position [80, 0]
click at [484, 349] on p "Give S$30 and you save S$30" at bounding box center [486, 350] width 142 height 17
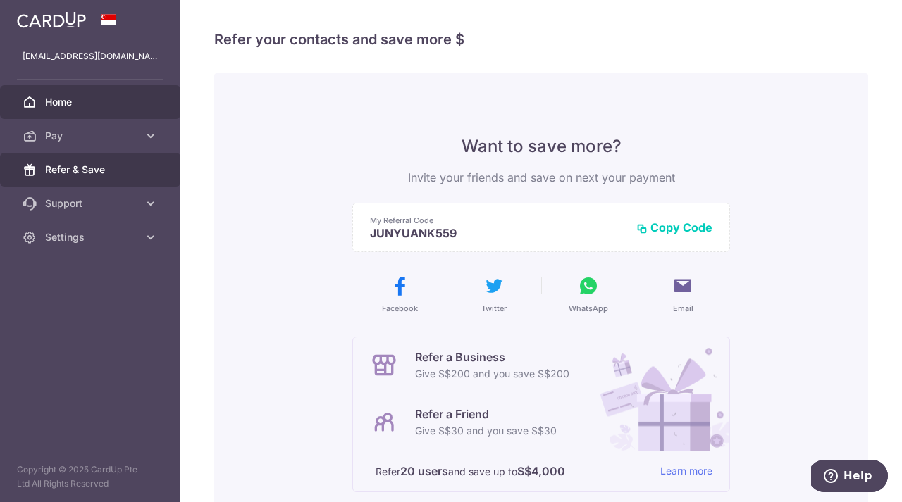
click at [101, 111] on link "Home" at bounding box center [90, 102] width 180 height 34
